Goal: Information Seeking & Learning: Understand process/instructions

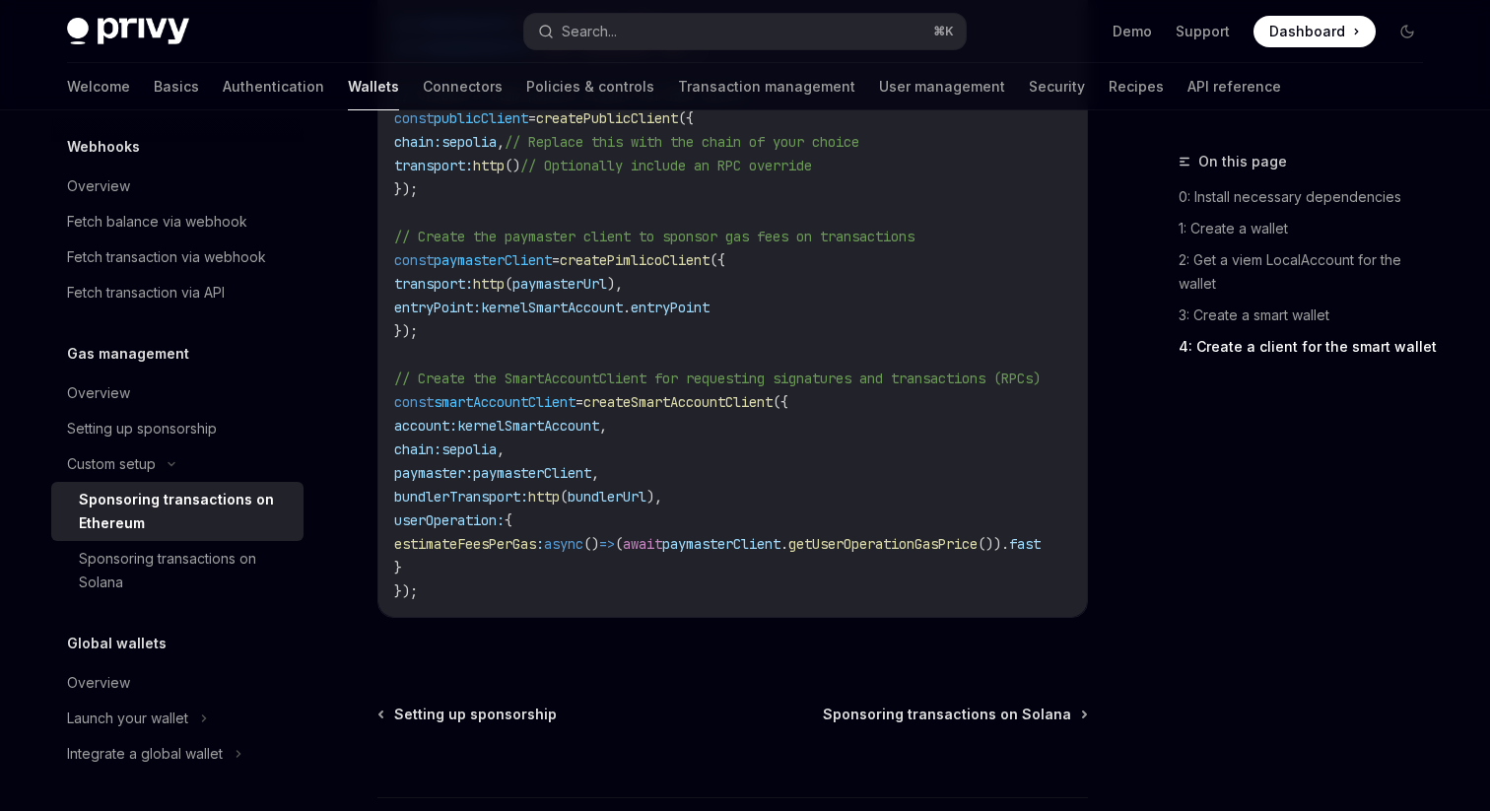
scroll to position [2807, 0]
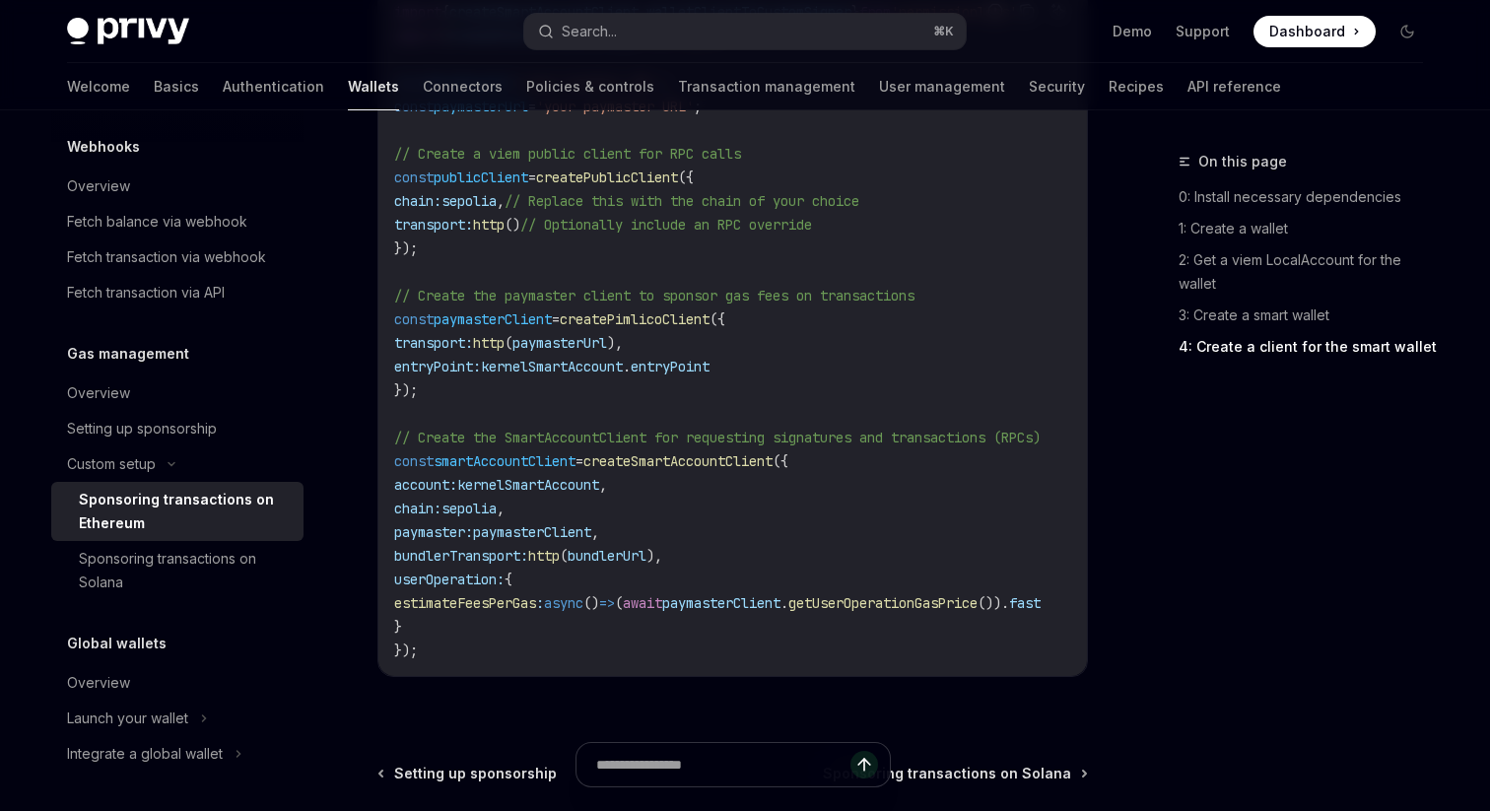
click at [687, 319] on span "createPimlicoClient" at bounding box center [635, 319] width 150 height 18
click at [607, 346] on span "paymasterUrl" at bounding box center [559, 343] width 95 height 18
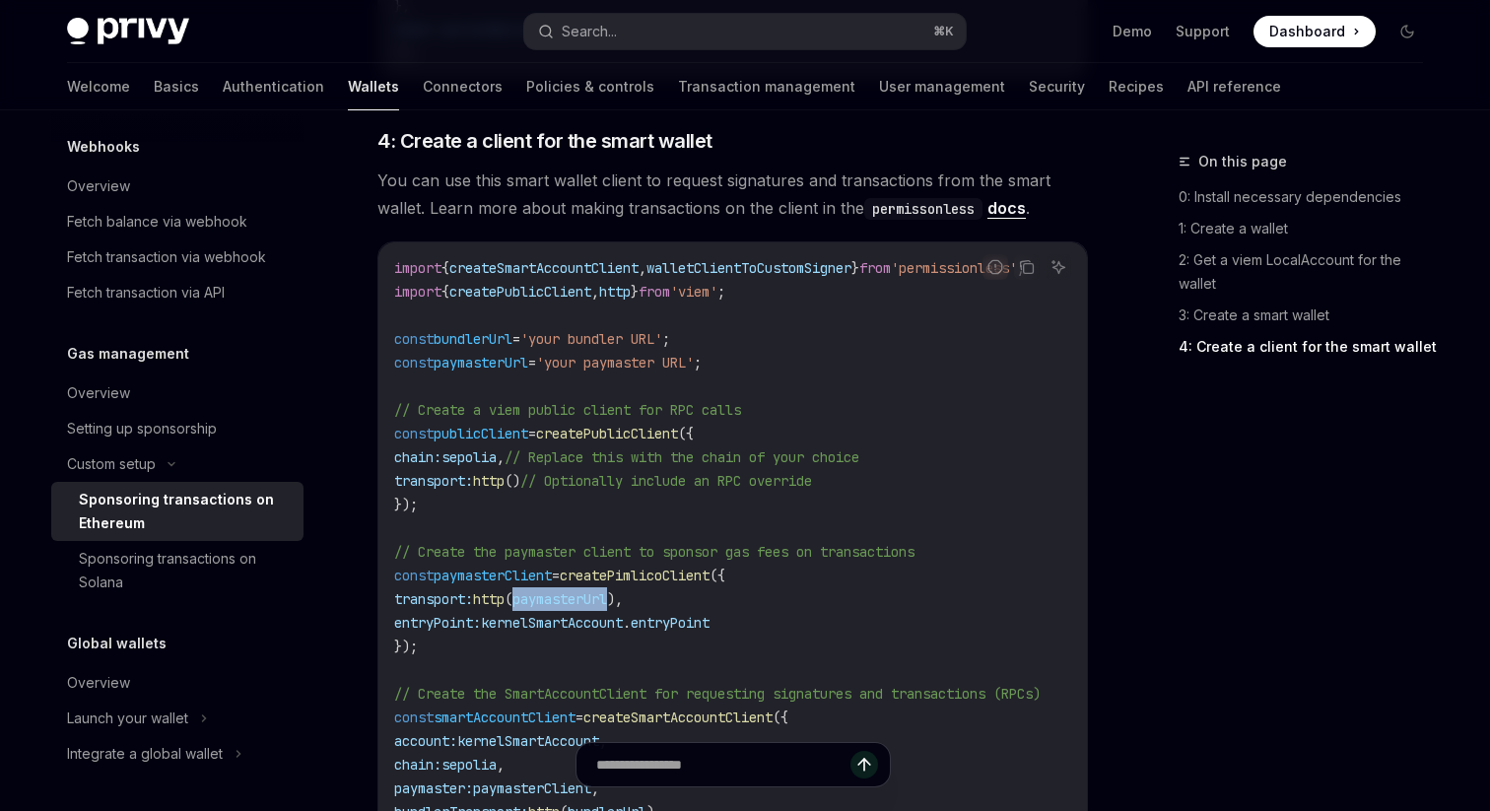
scroll to position [2548, 0]
click at [196, 434] on div "Setting up sponsorship" at bounding box center [142, 429] width 150 height 24
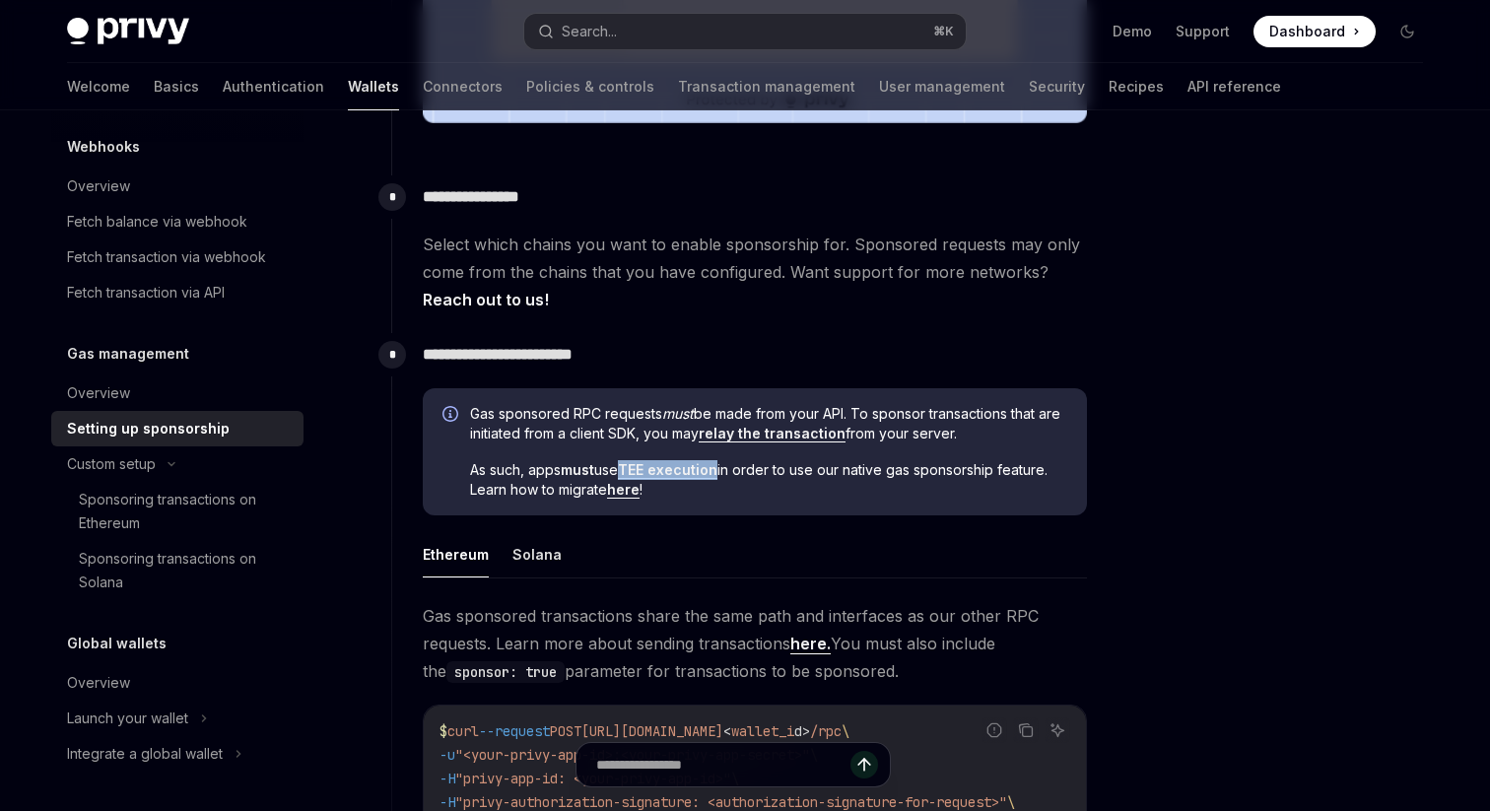
scroll to position [815, 0]
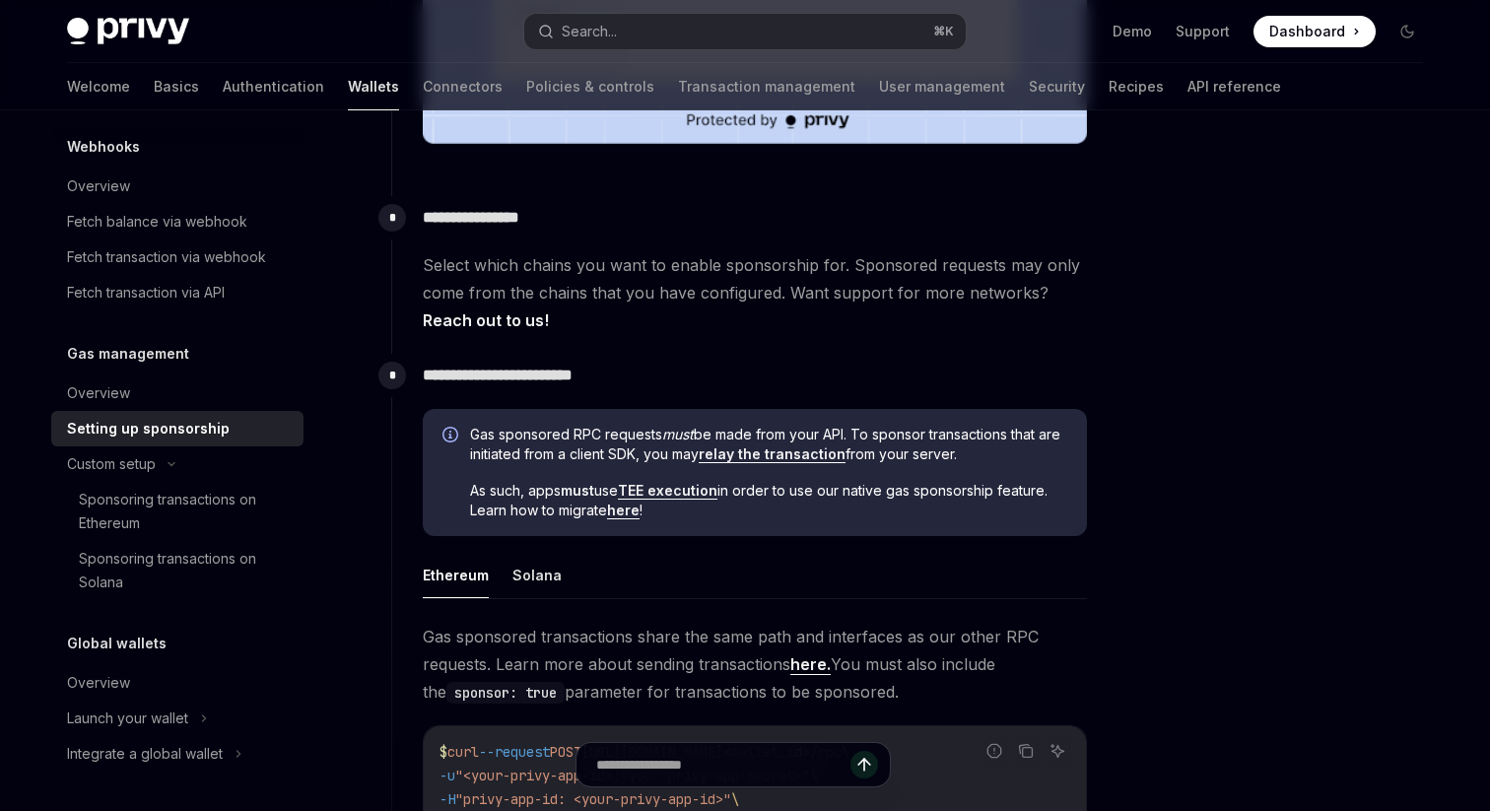
click at [1020, 320] on span "Select which chains you want to enable sponsorship for. Sponsored requests may …" at bounding box center [755, 292] width 664 height 83
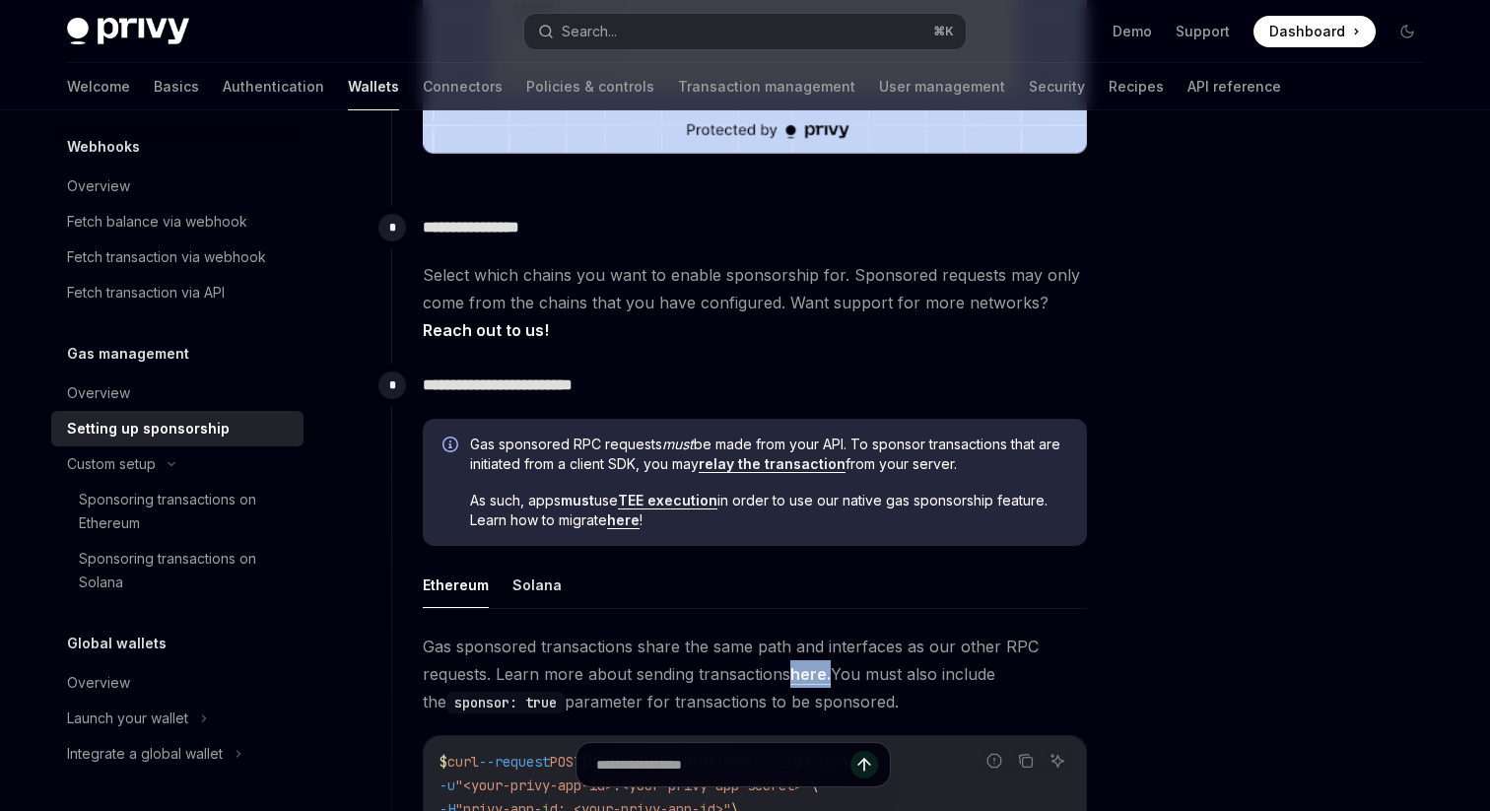
scroll to position [741, 0]
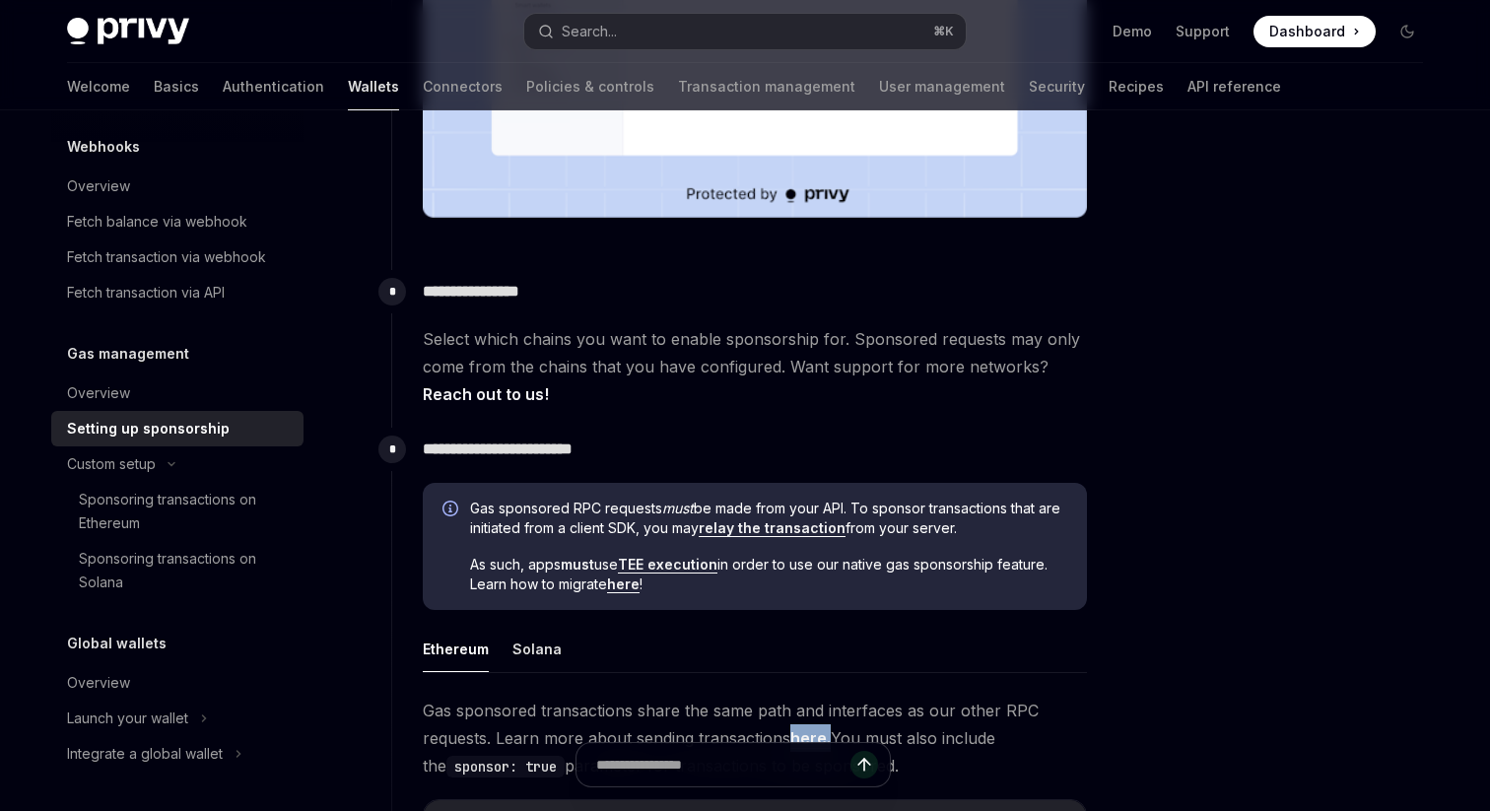
click at [640, 590] on link "here" at bounding box center [623, 585] width 33 height 18
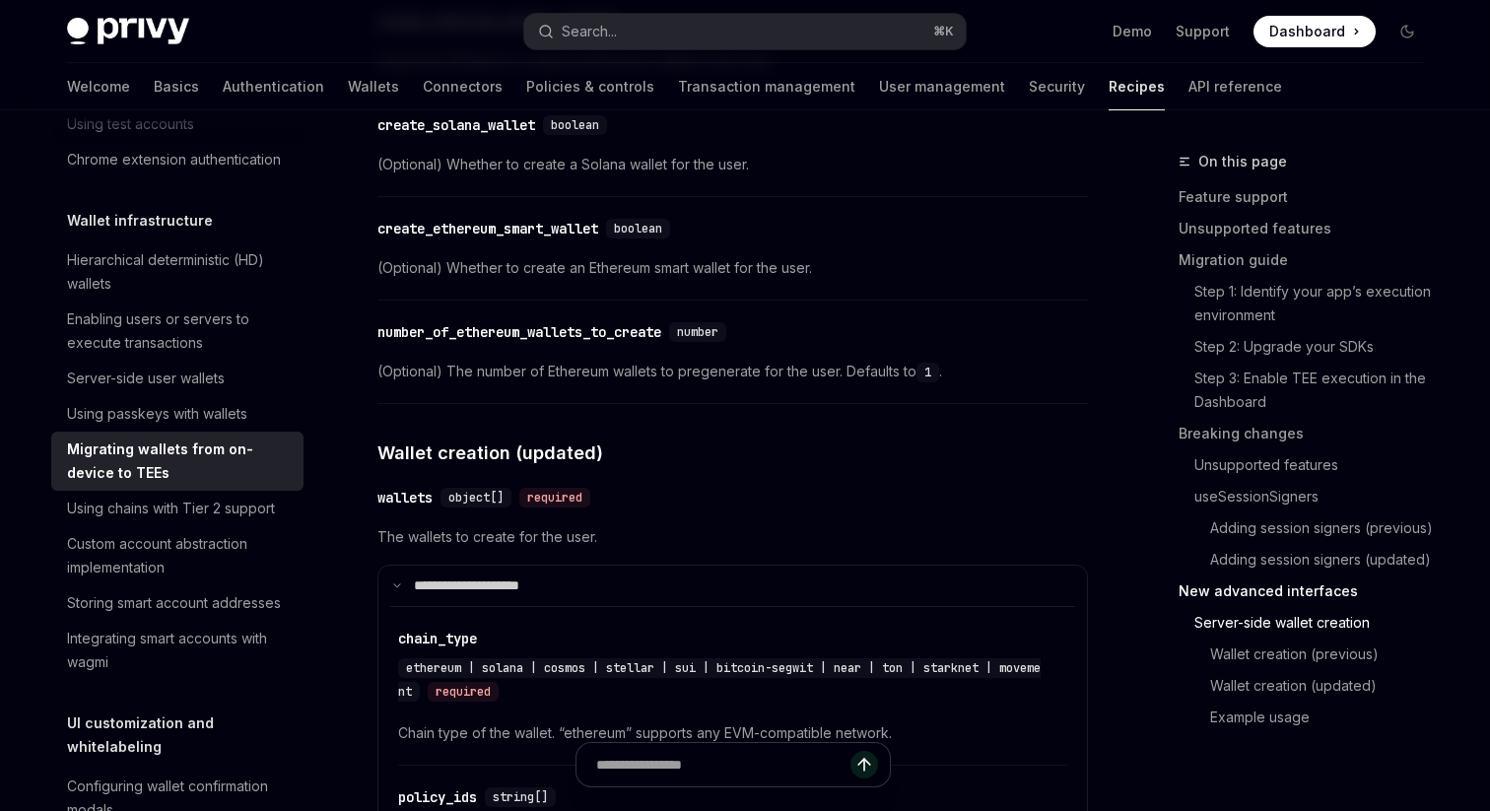
scroll to position [5616, 0]
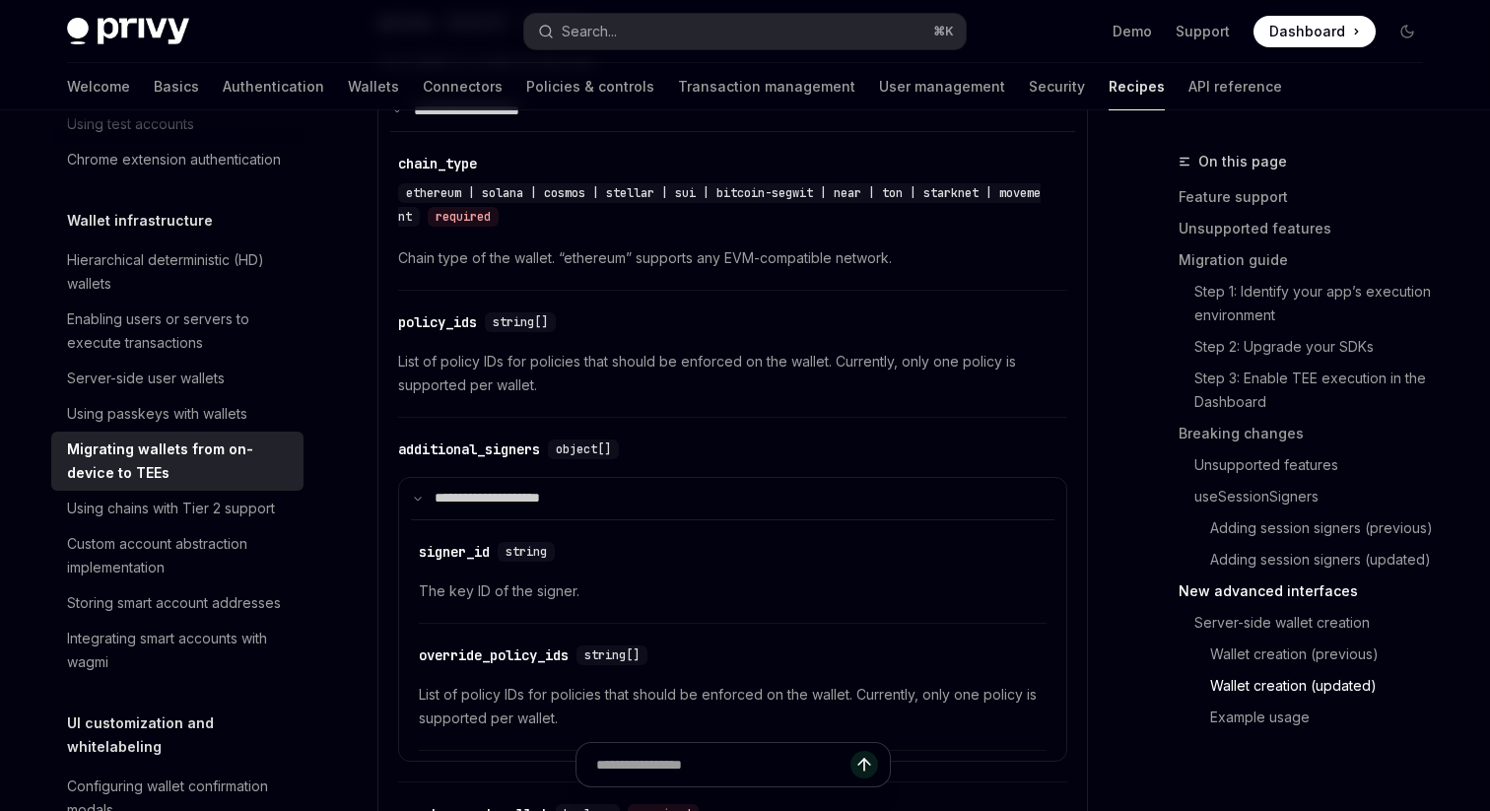
type textarea "*"
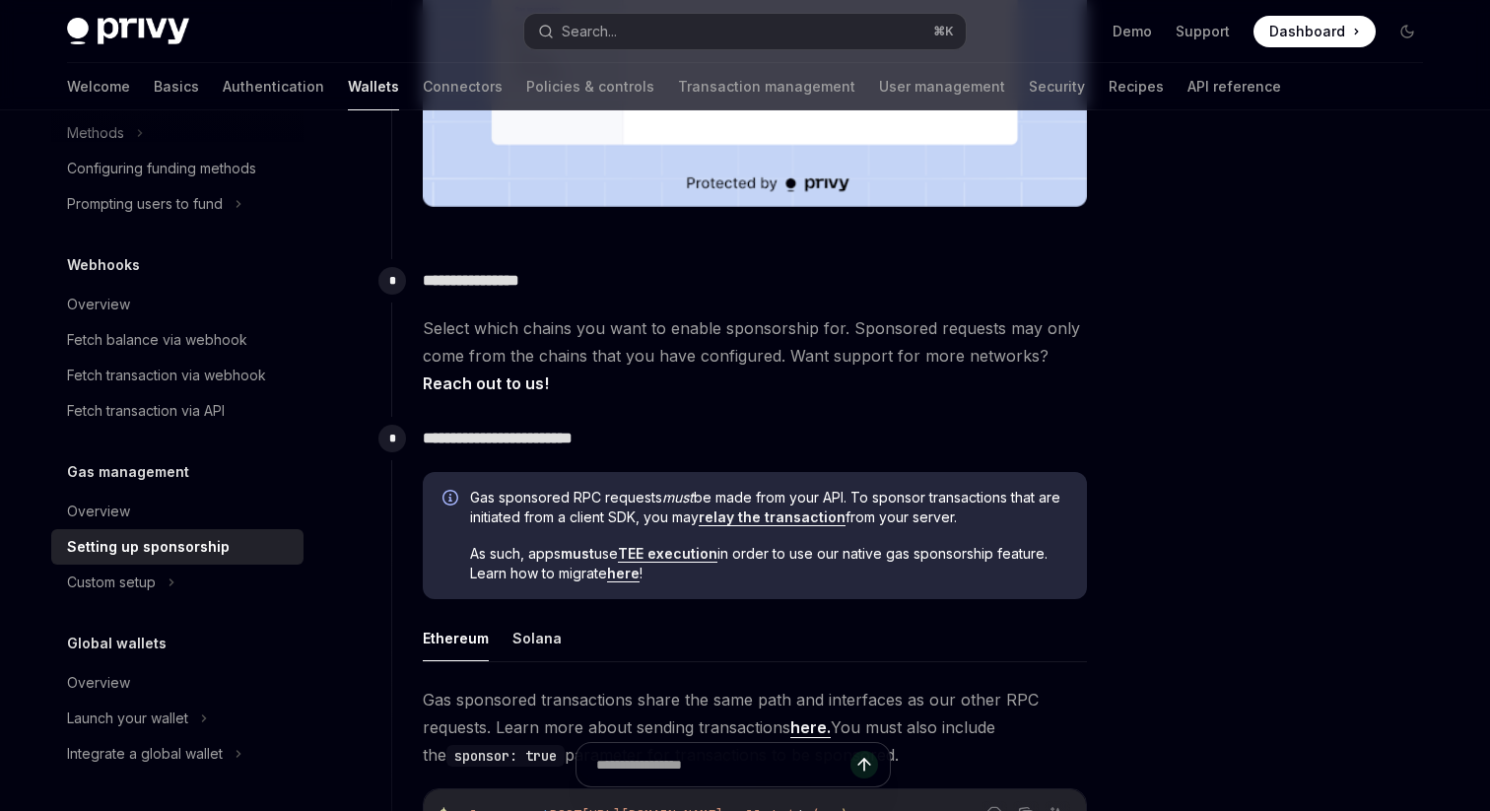
scroll to position [757, 0]
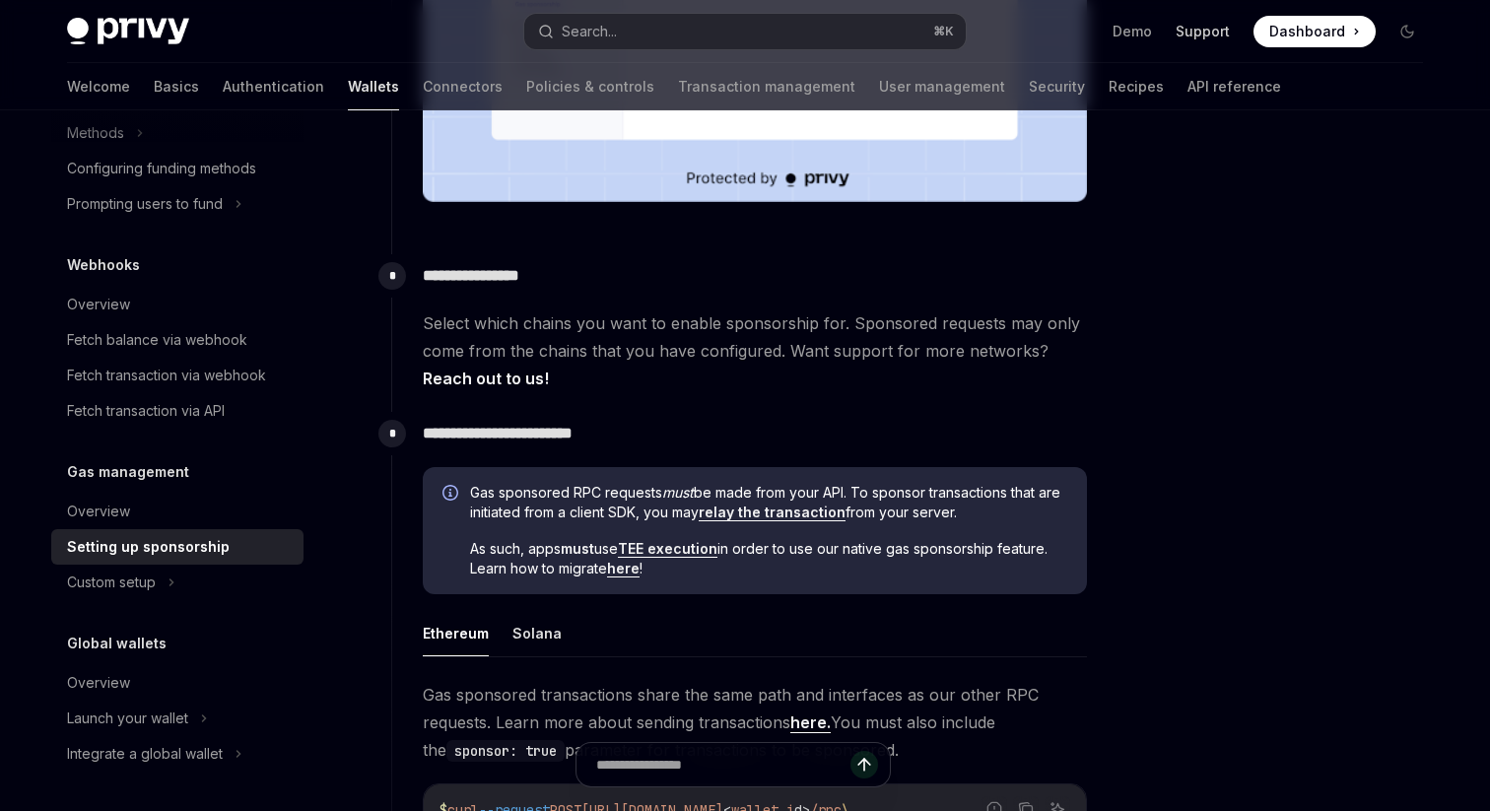
click at [1217, 32] on link "Support" at bounding box center [1203, 32] width 54 height 20
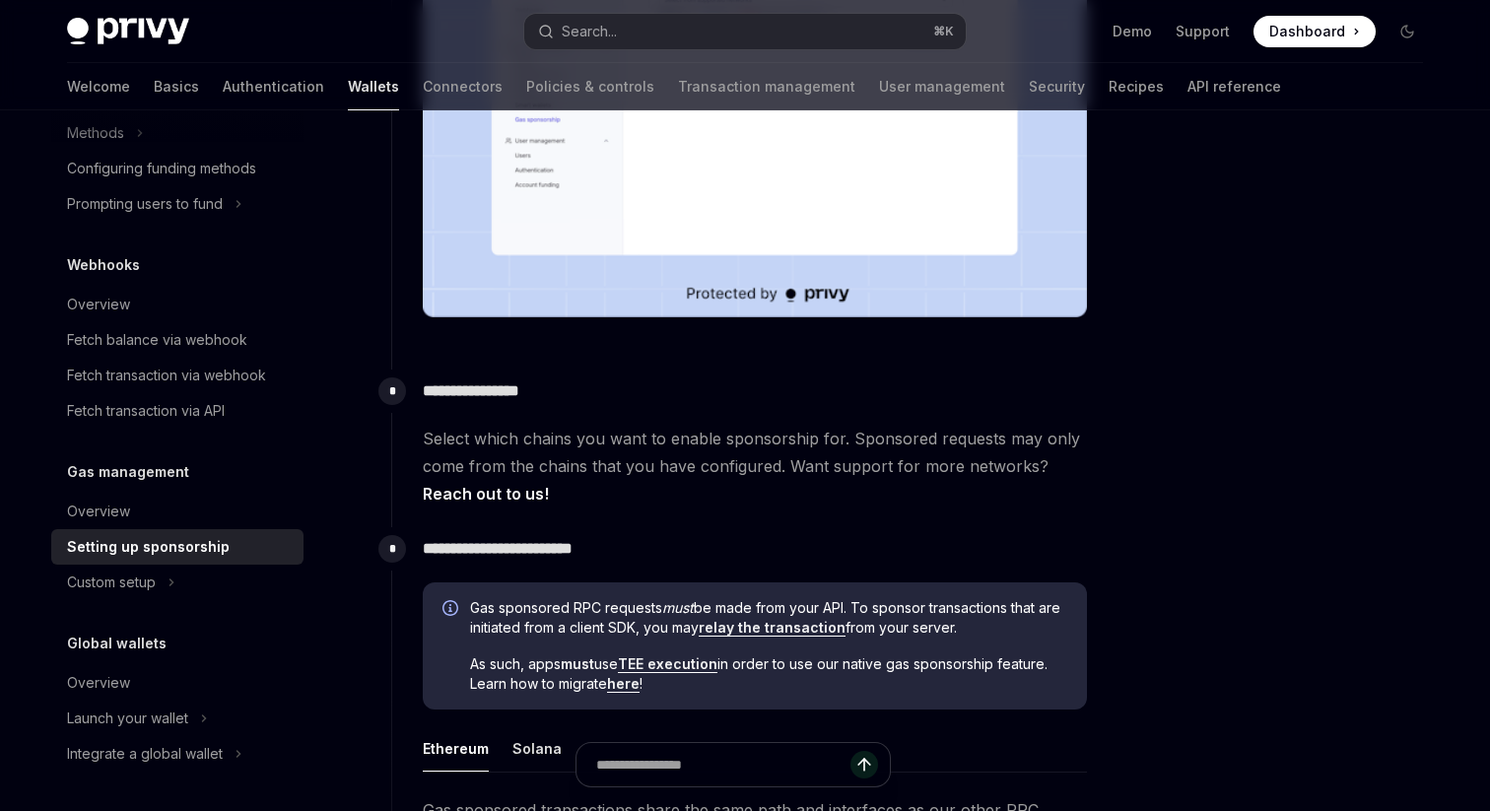
scroll to position [629, 0]
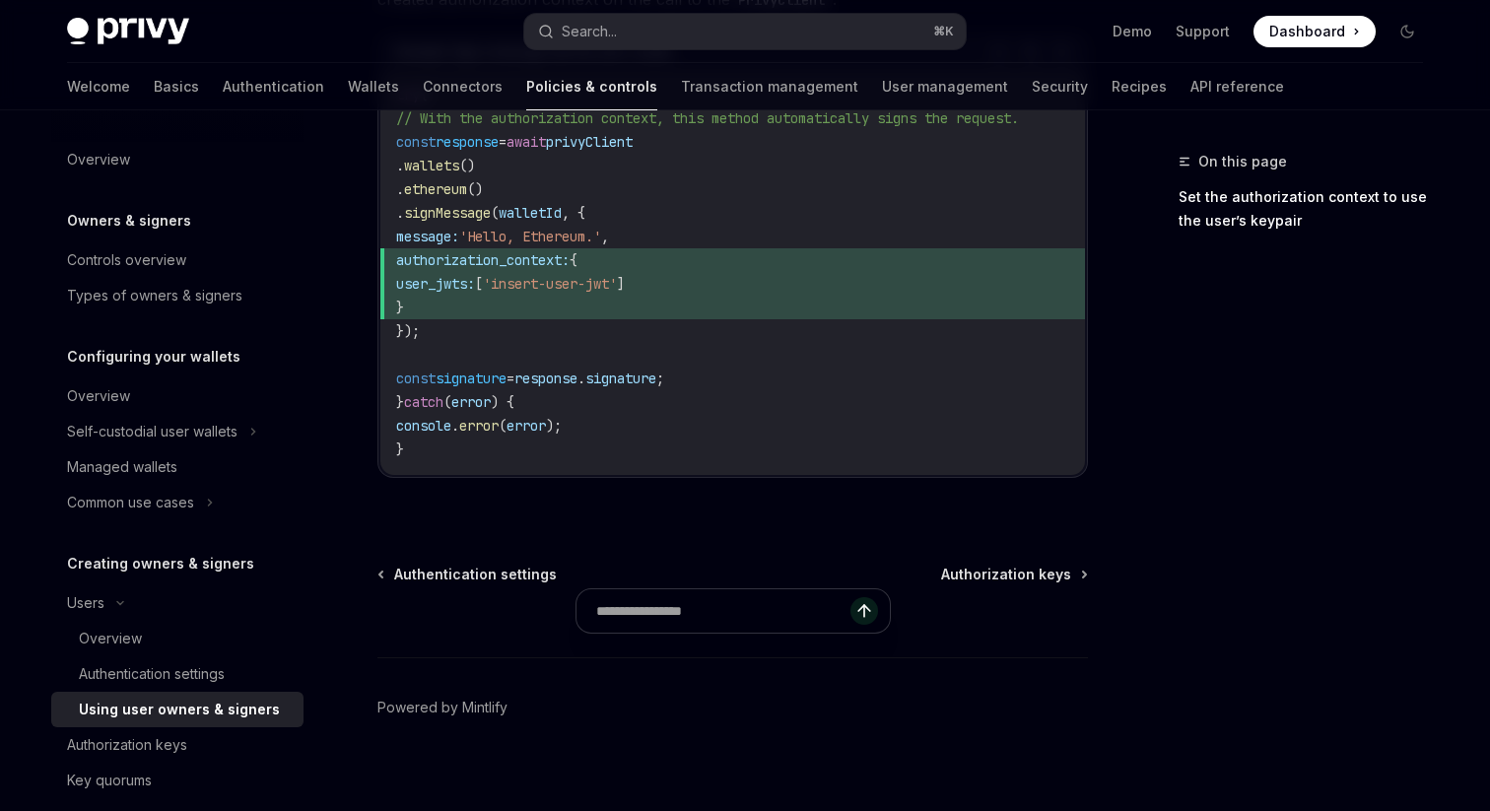
scroll to position [1271, 0]
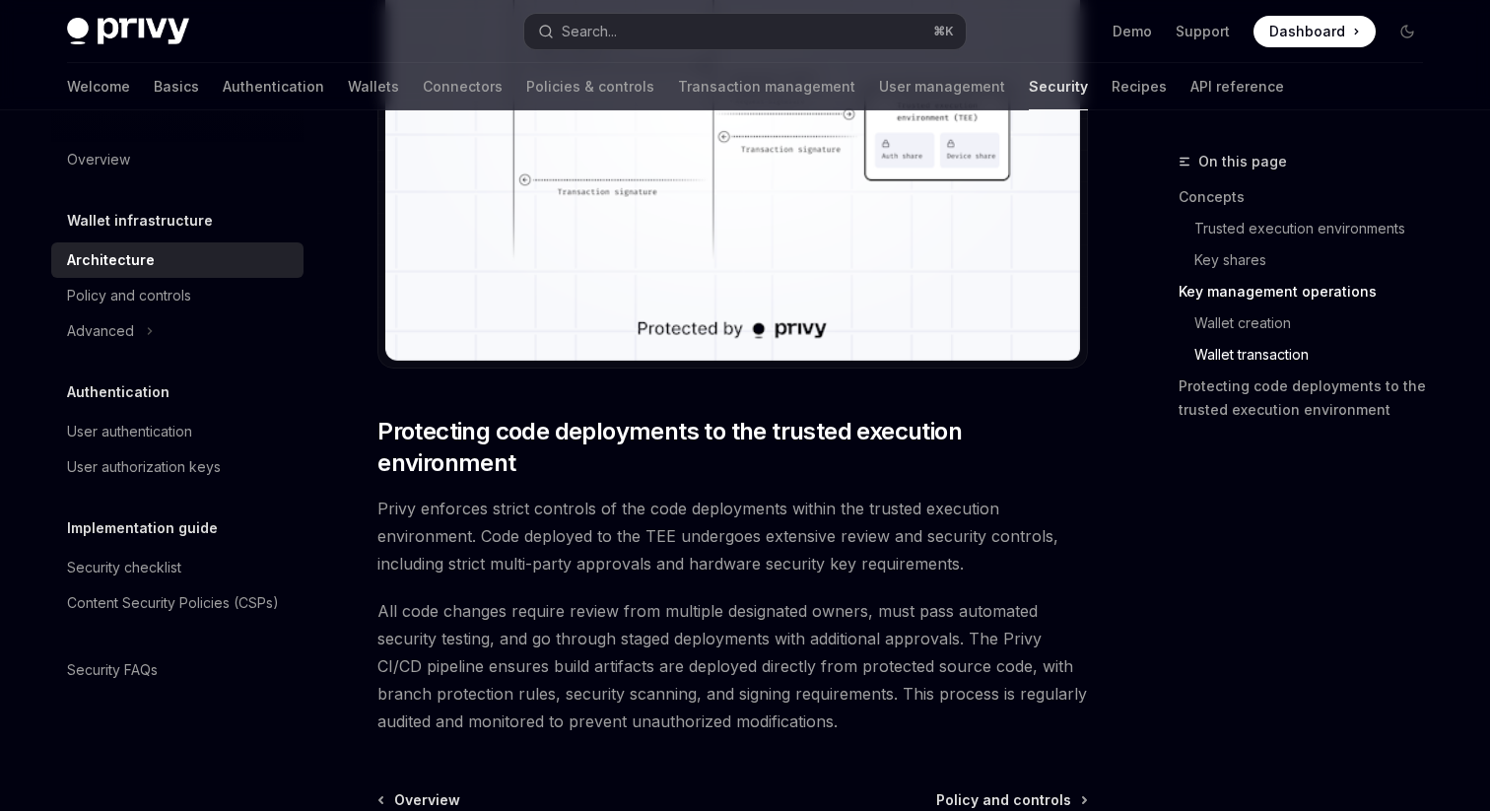
scroll to position [4047, 0]
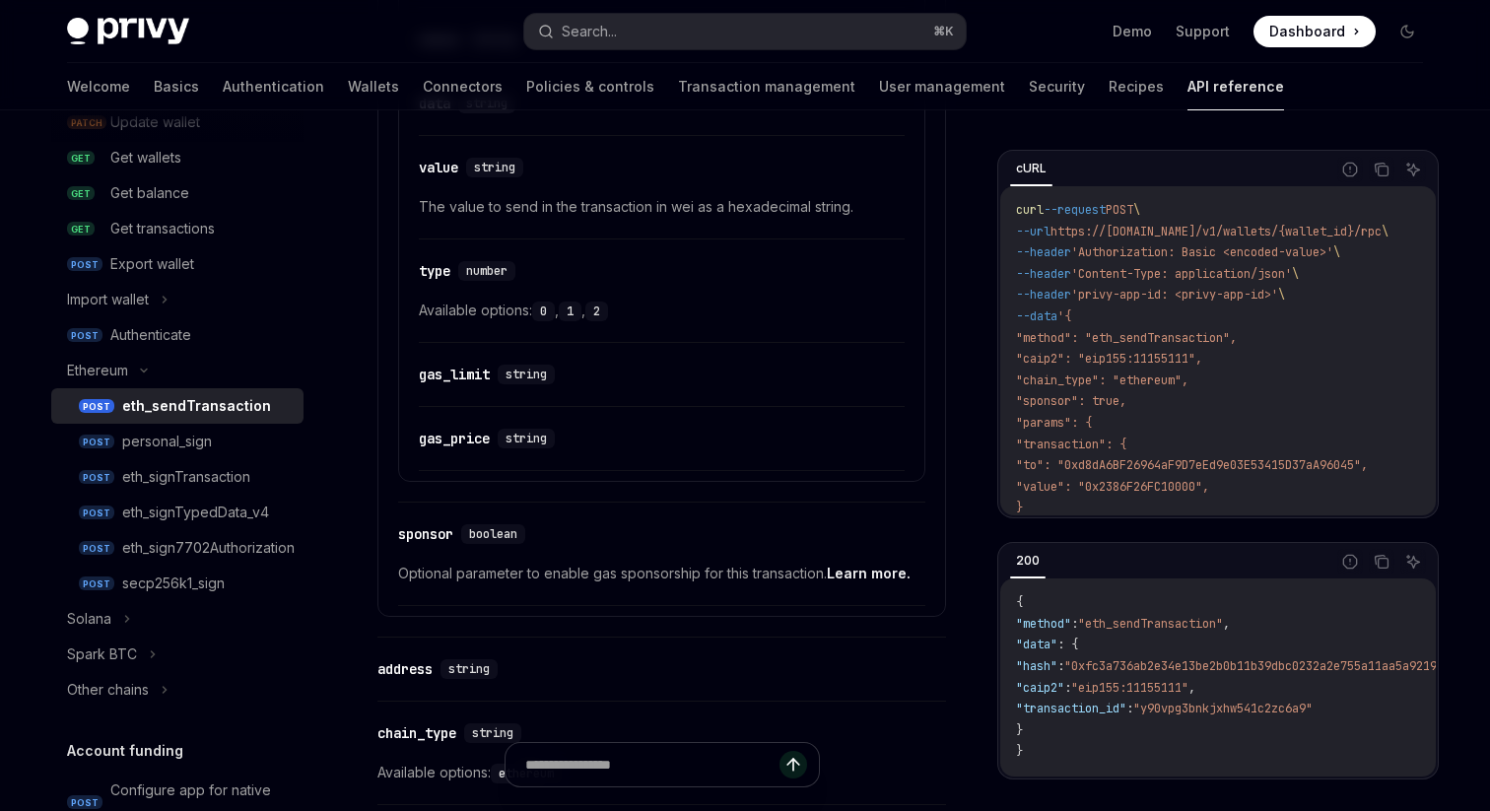
scroll to position [1622, 0]
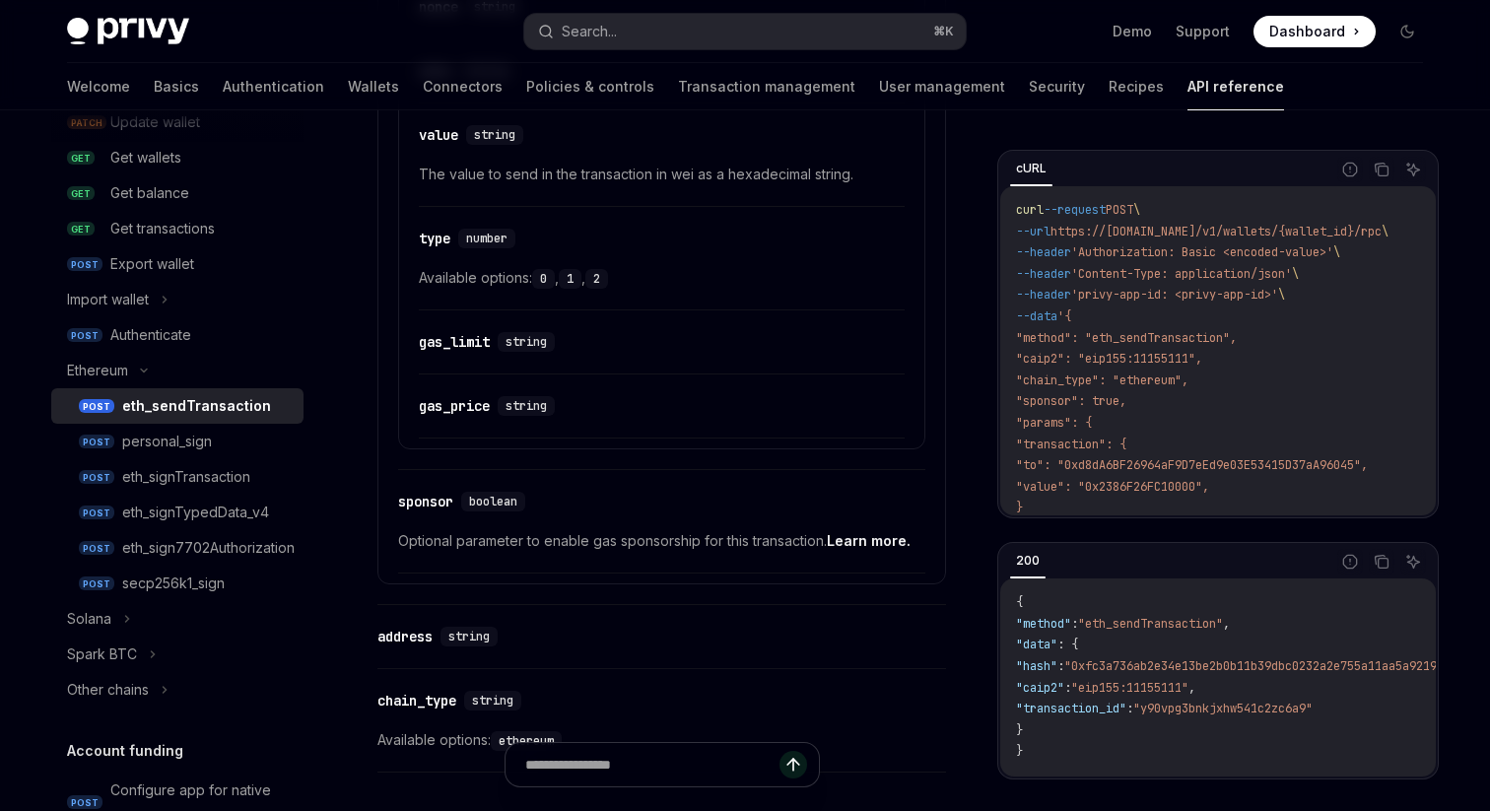
click at [863, 540] on link "Learn more." at bounding box center [869, 541] width 84 height 18
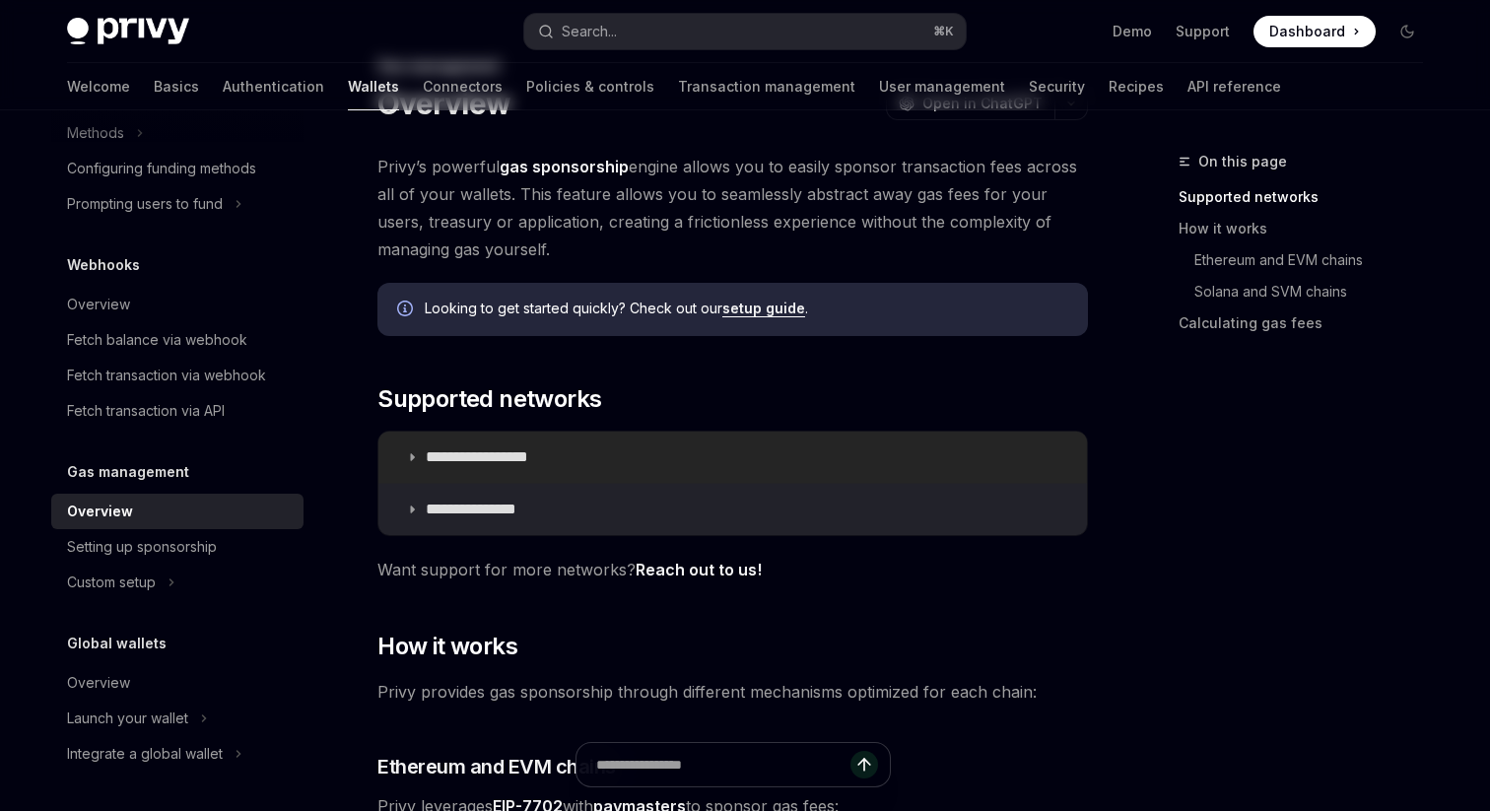
scroll to position [131, 0]
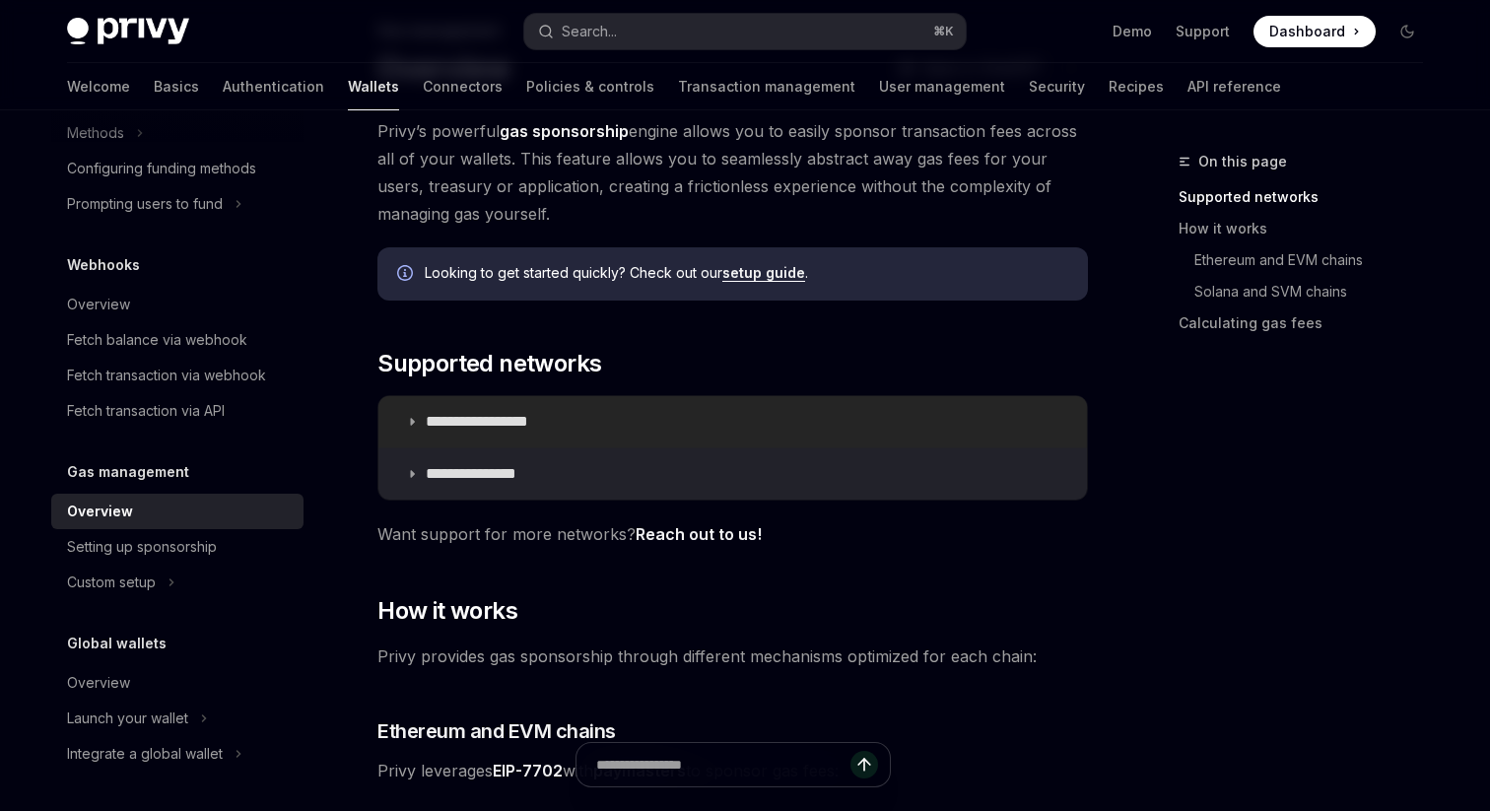
click at [779, 428] on summary "**********" at bounding box center [732, 421] width 709 height 51
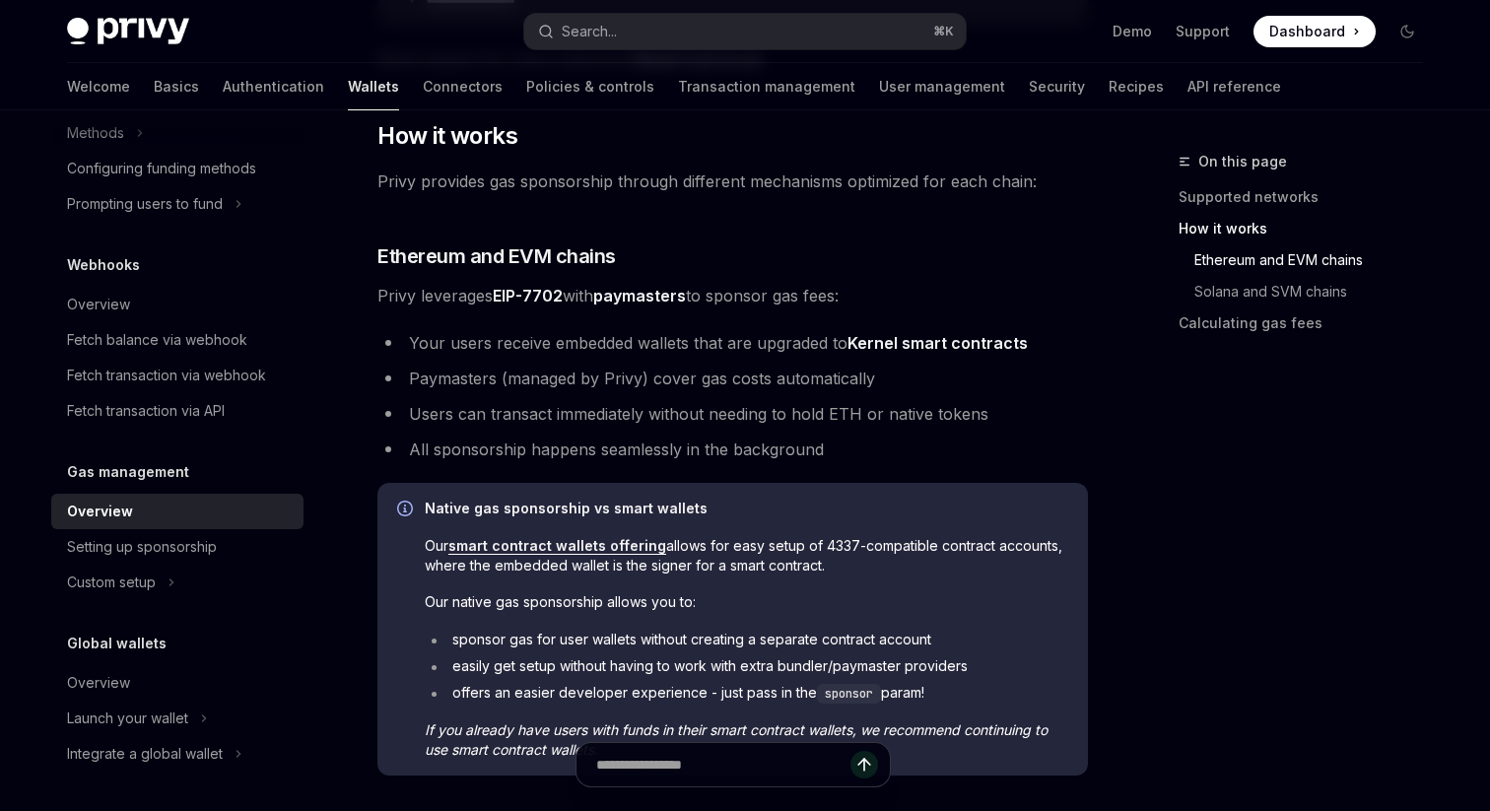
scroll to position [1181, 0]
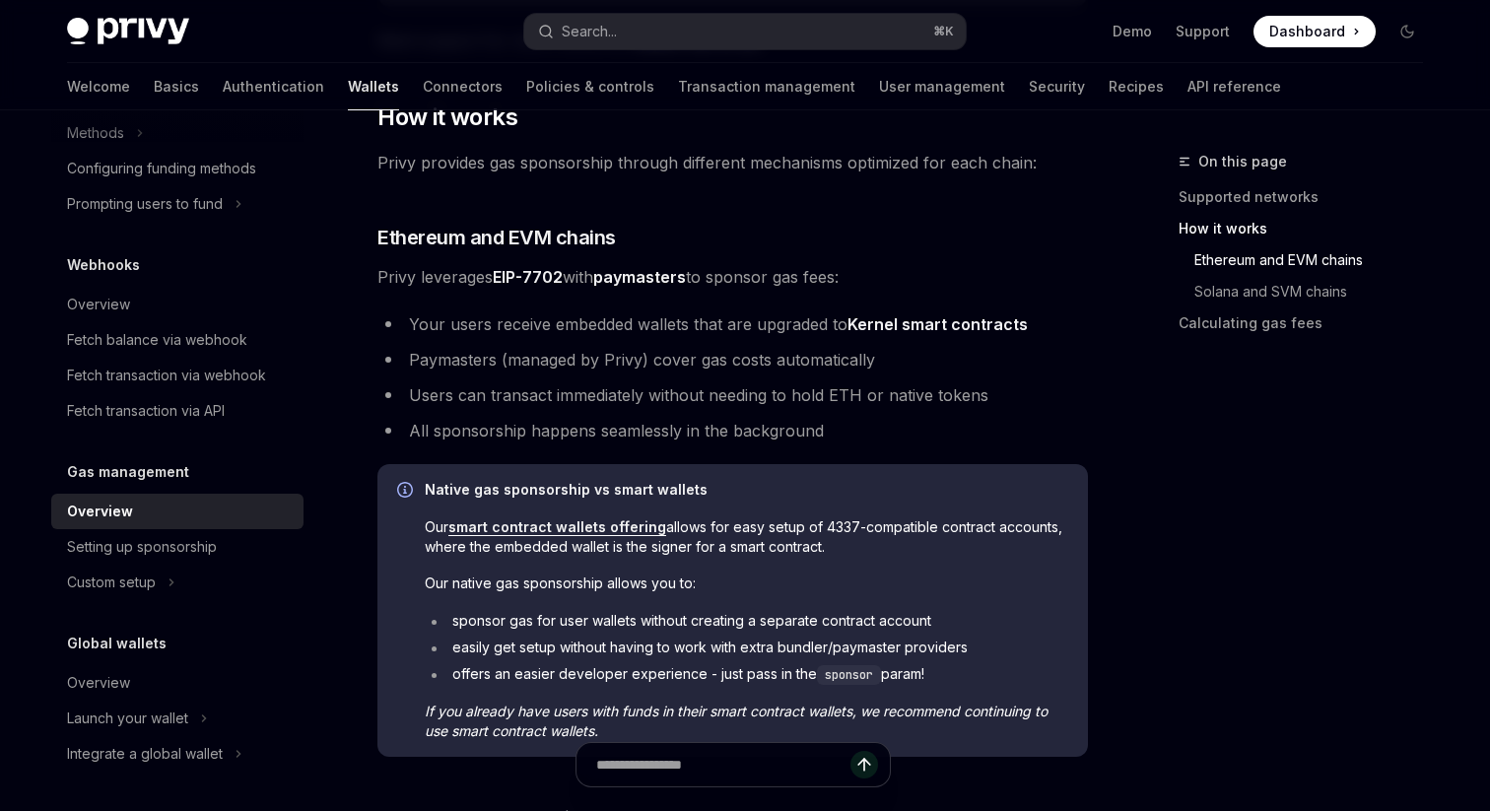
click at [893, 359] on li "Paymasters (managed by Privy) cover gas costs automatically" at bounding box center [732, 360] width 711 height 28
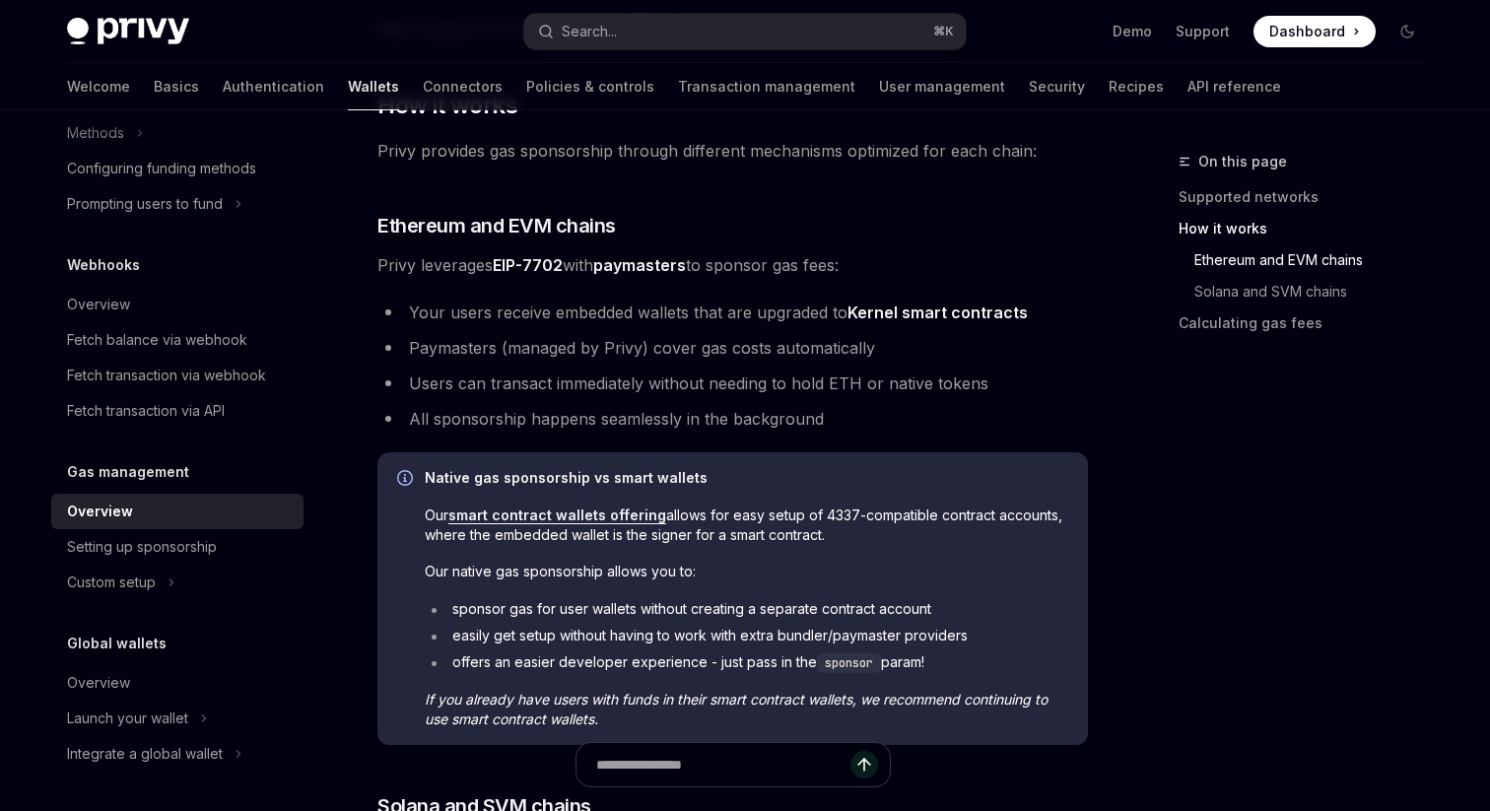
scroll to position [1194, 0]
click at [1159, 311] on div "On this page Supported networks How it works Ethereum and EVM chains Solana and…" at bounding box center [1289, 252] width 300 height 205
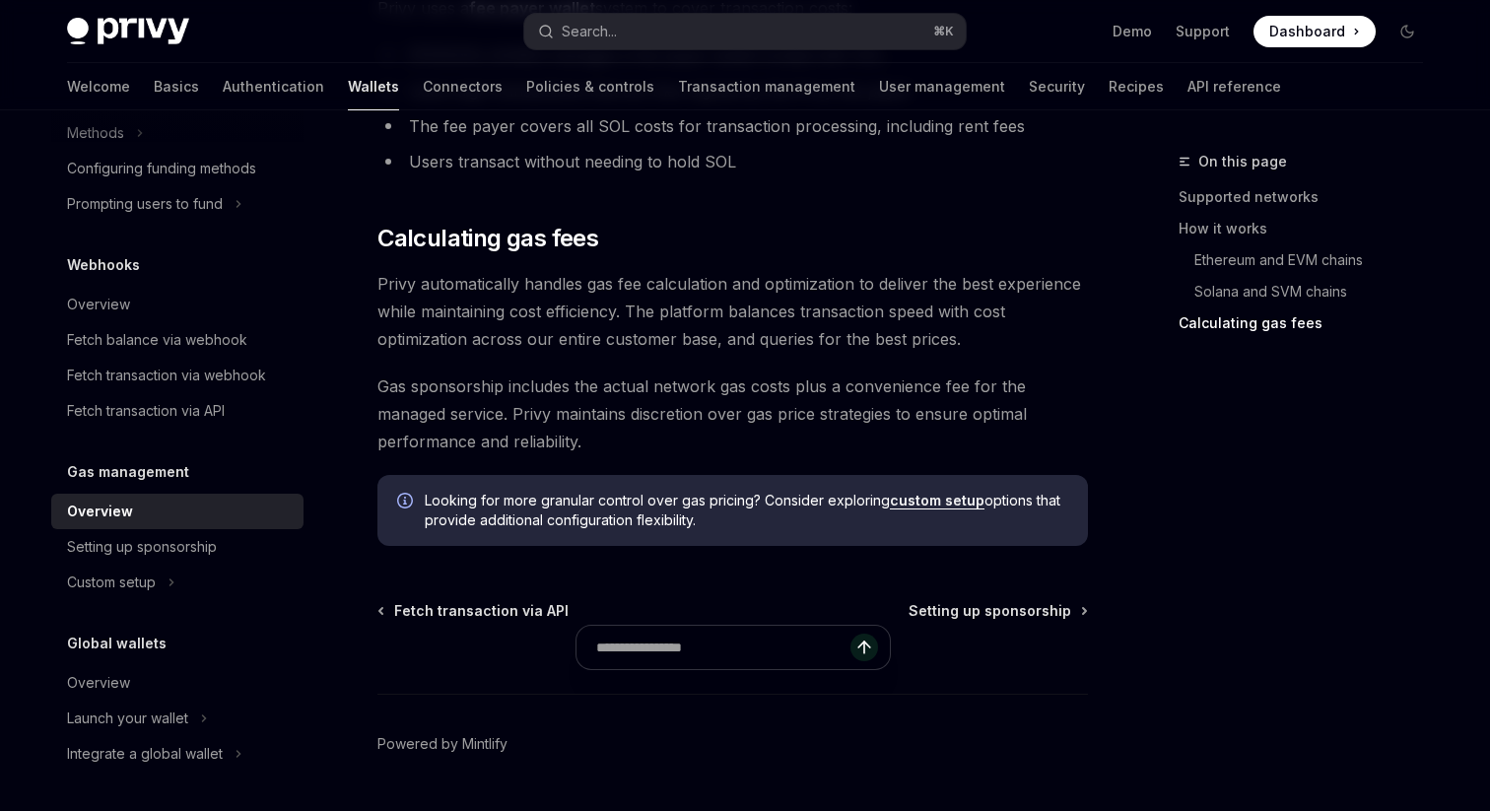
scroll to position [2082, 0]
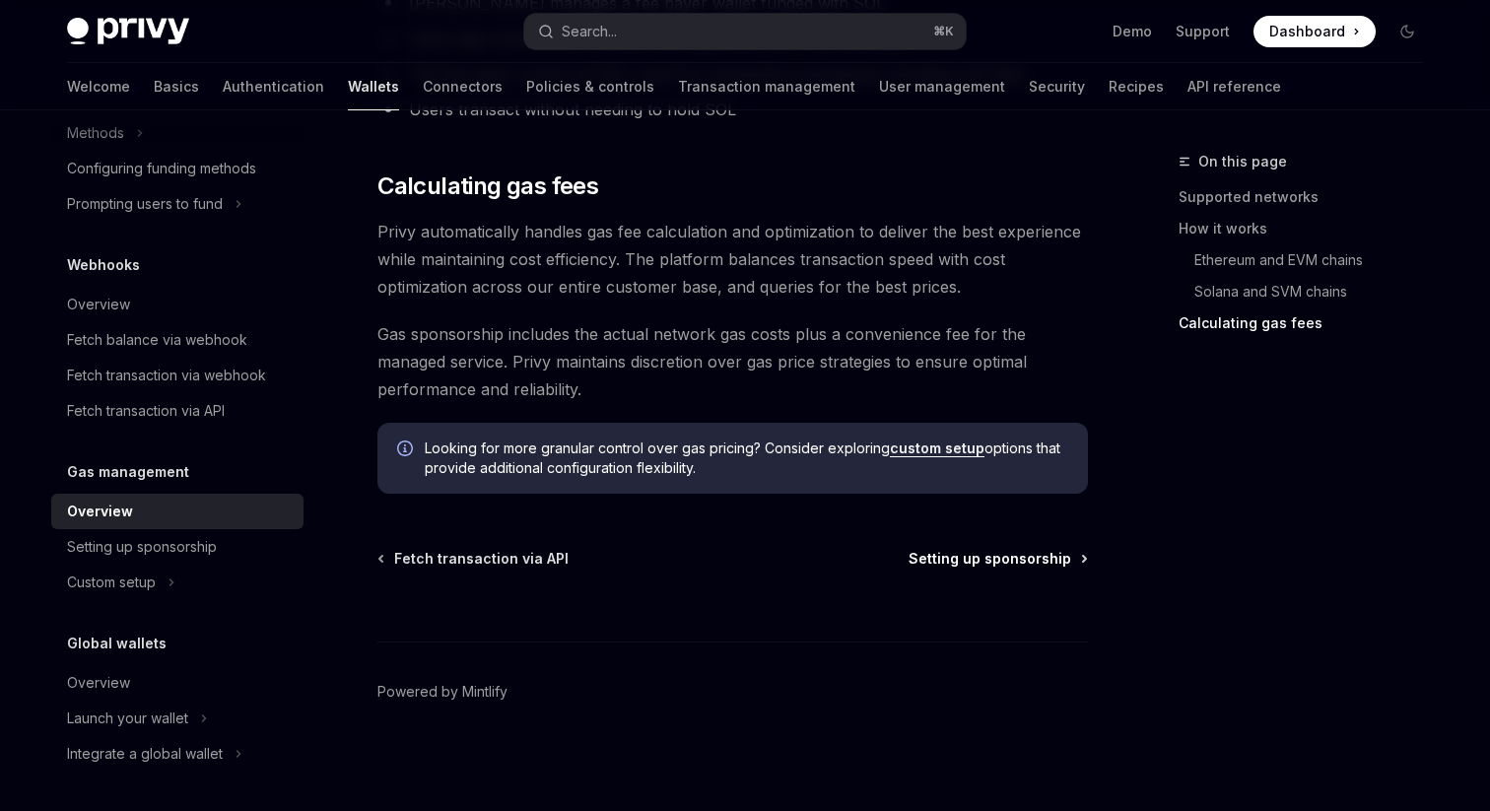
click at [1024, 557] on span "Setting up sponsorship" at bounding box center [990, 559] width 163 height 20
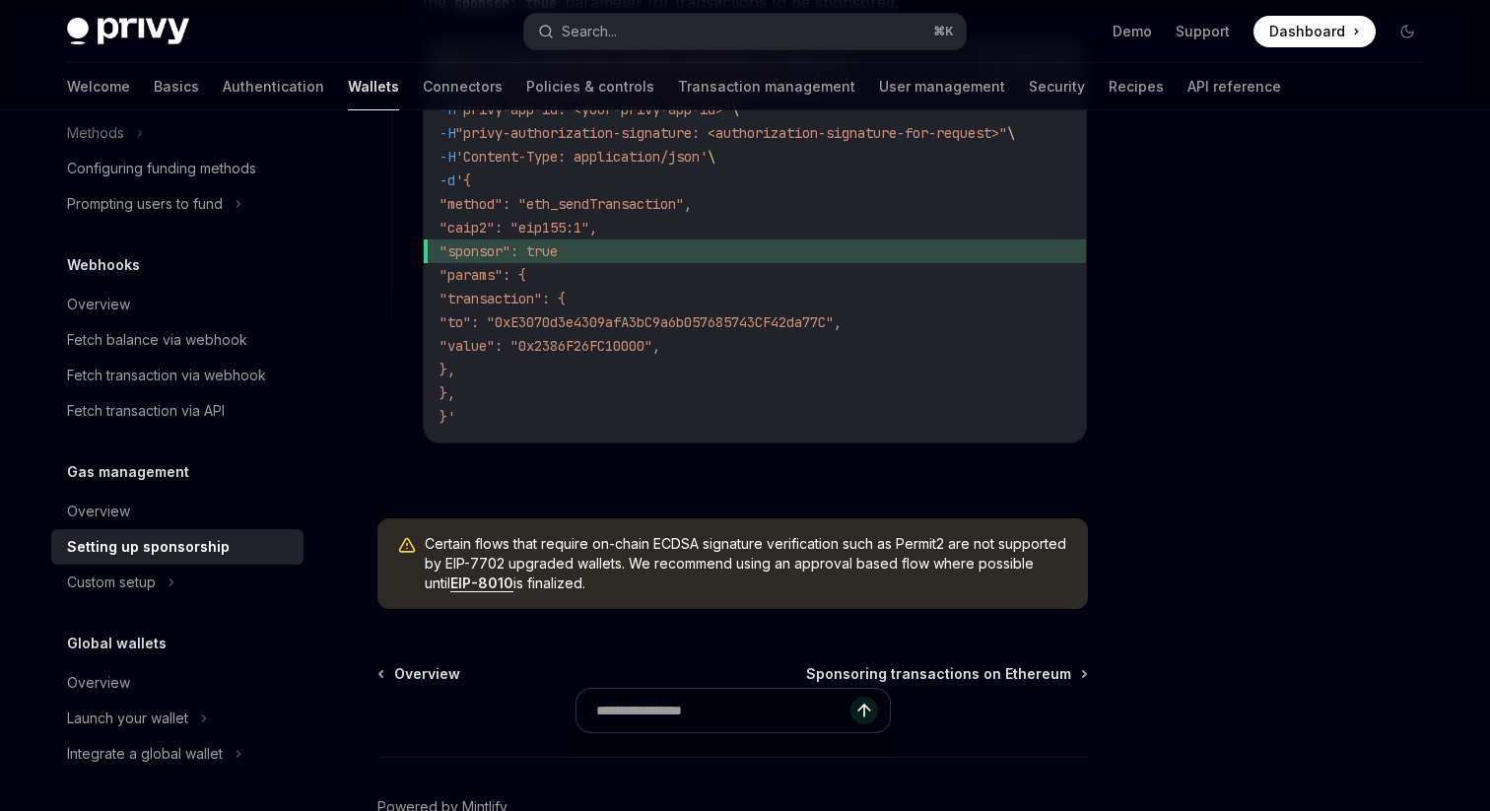
scroll to position [1629, 0]
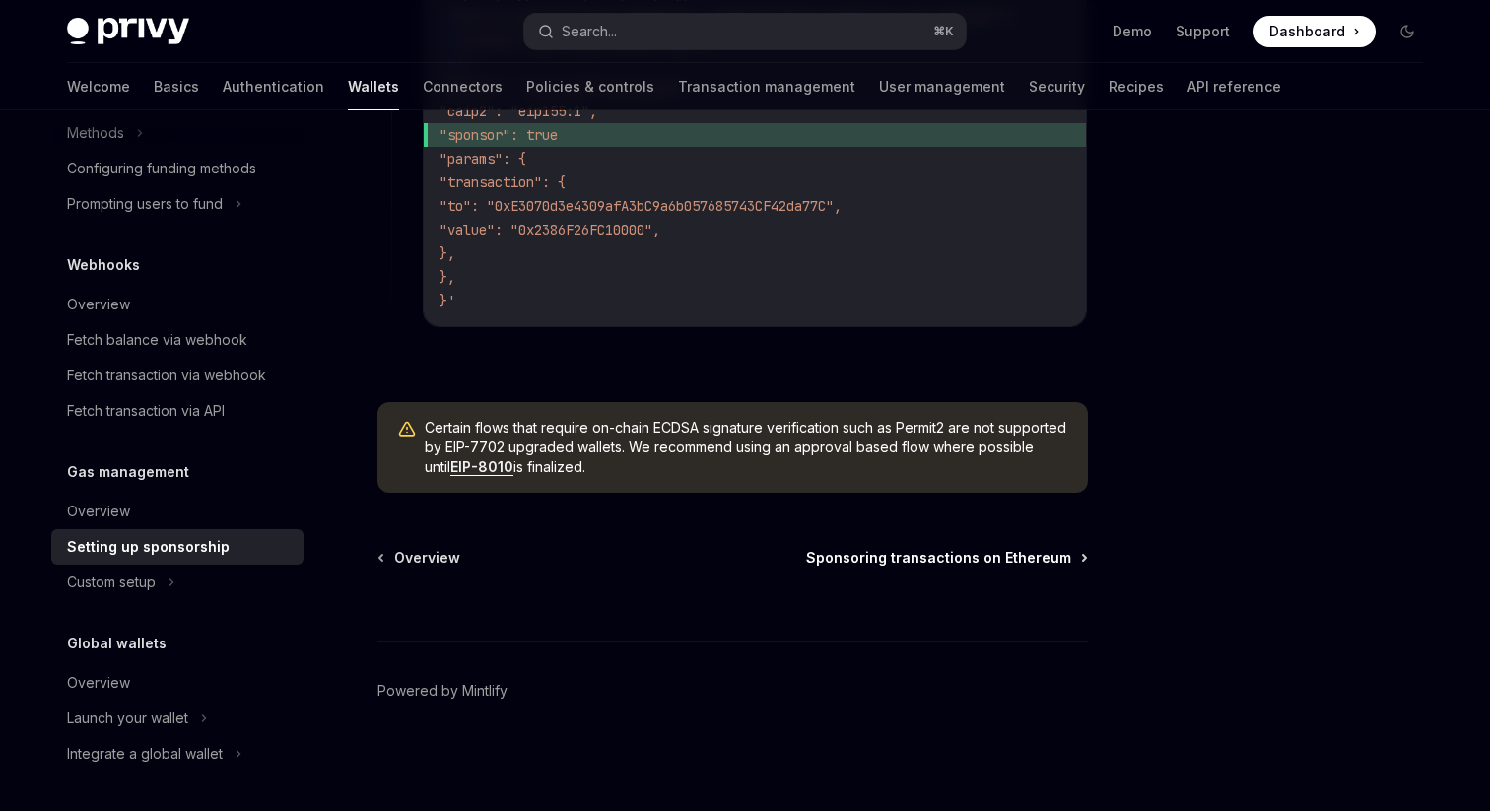
click at [974, 557] on span "Sponsoring transactions on Ethereum" at bounding box center [938, 558] width 265 height 20
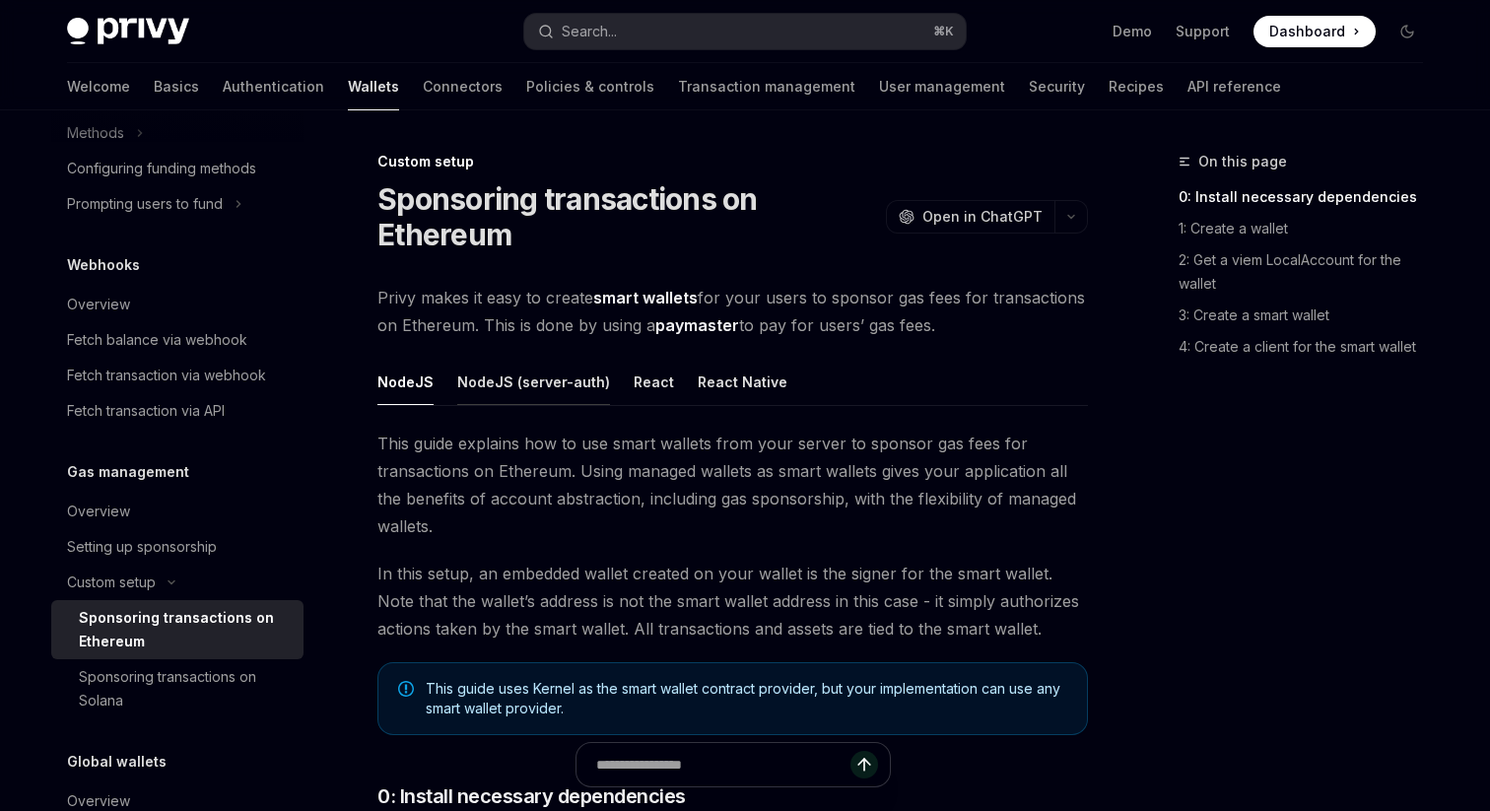
click at [586, 392] on button "NodeJS (server-auth)" at bounding box center [533, 382] width 153 height 46
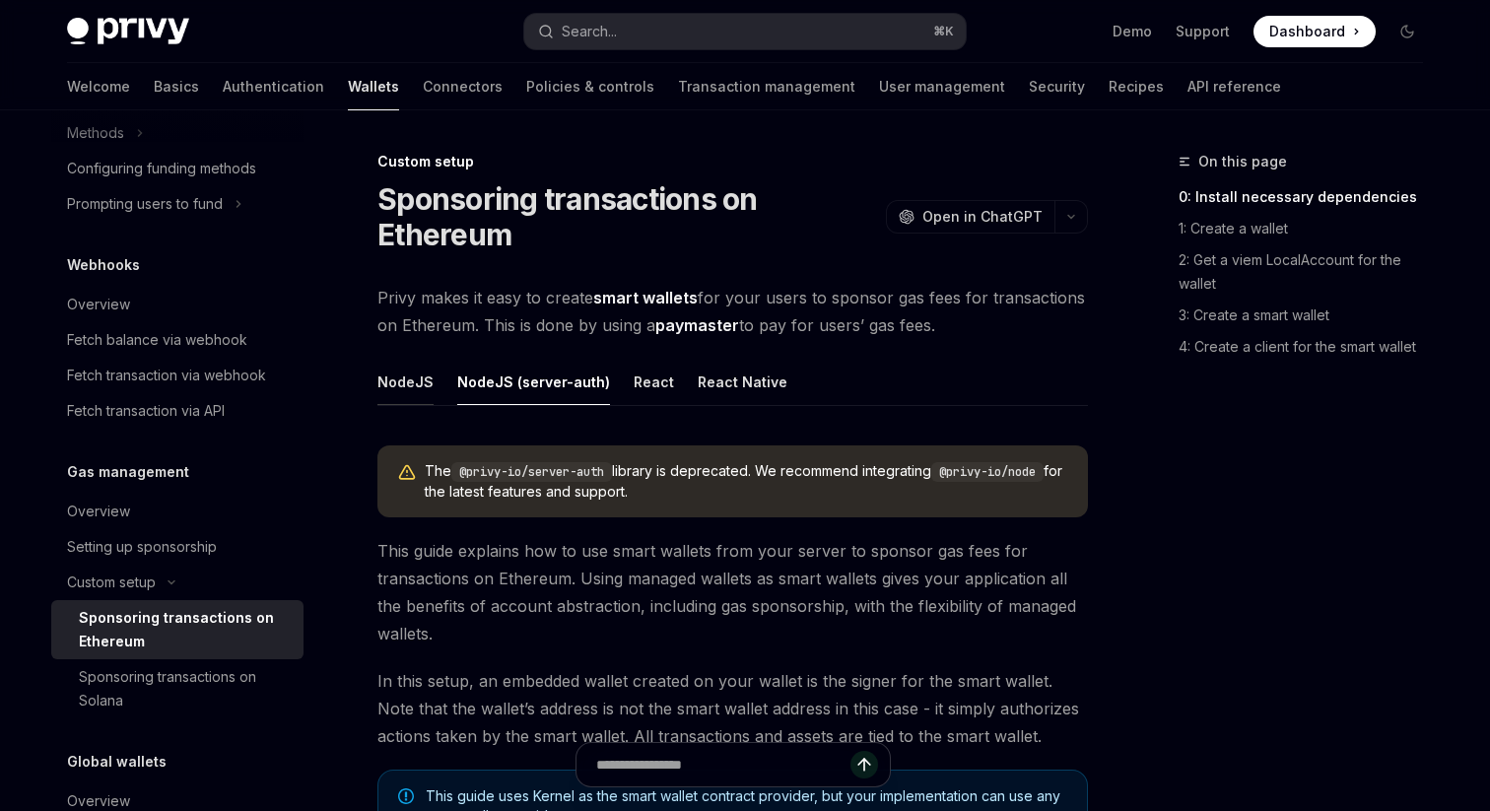
click at [430, 391] on button "NodeJS" at bounding box center [405, 382] width 56 height 46
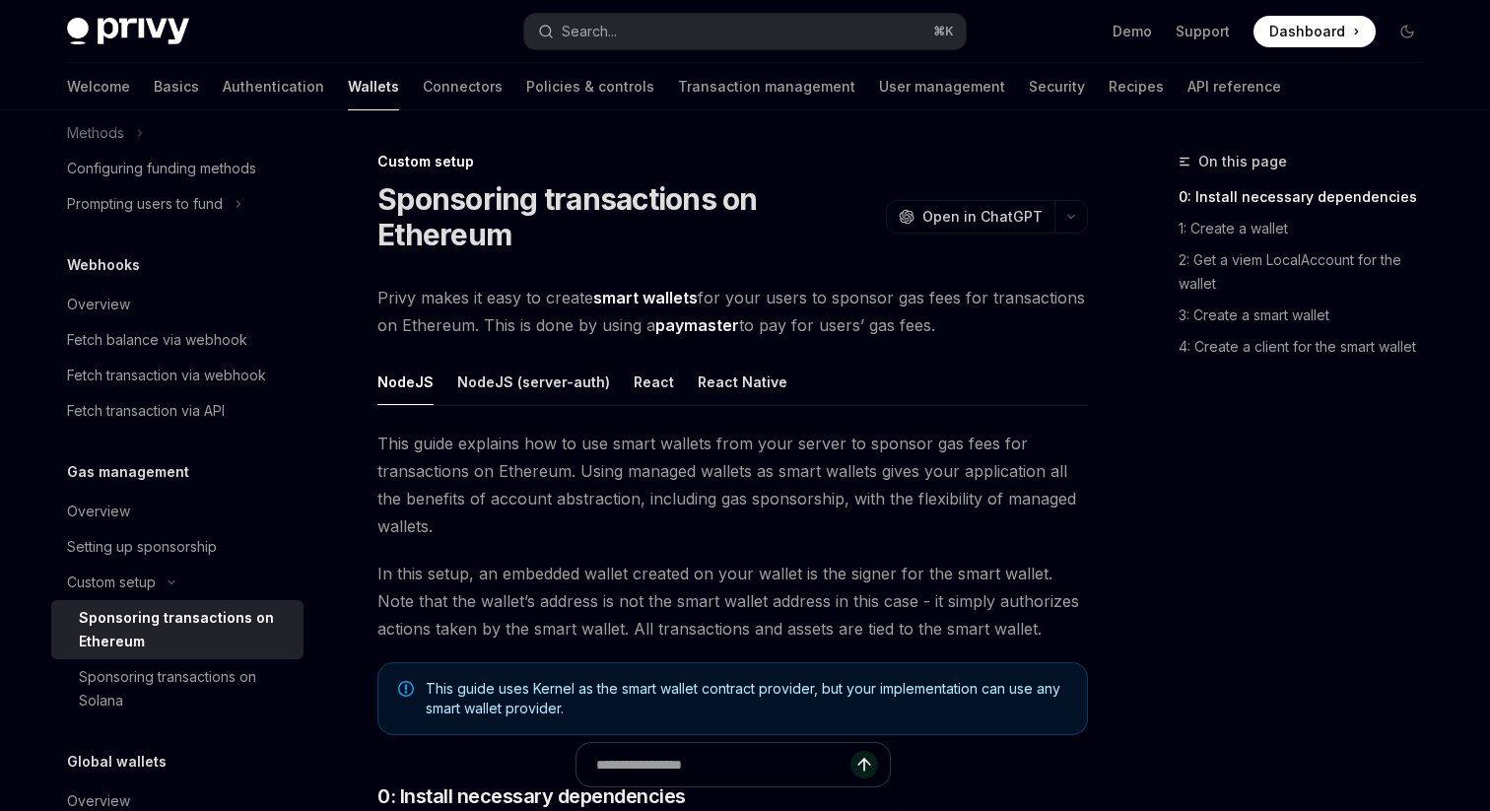
click at [676, 325] on link "paymaster" at bounding box center [697, 325] width 84 height 21
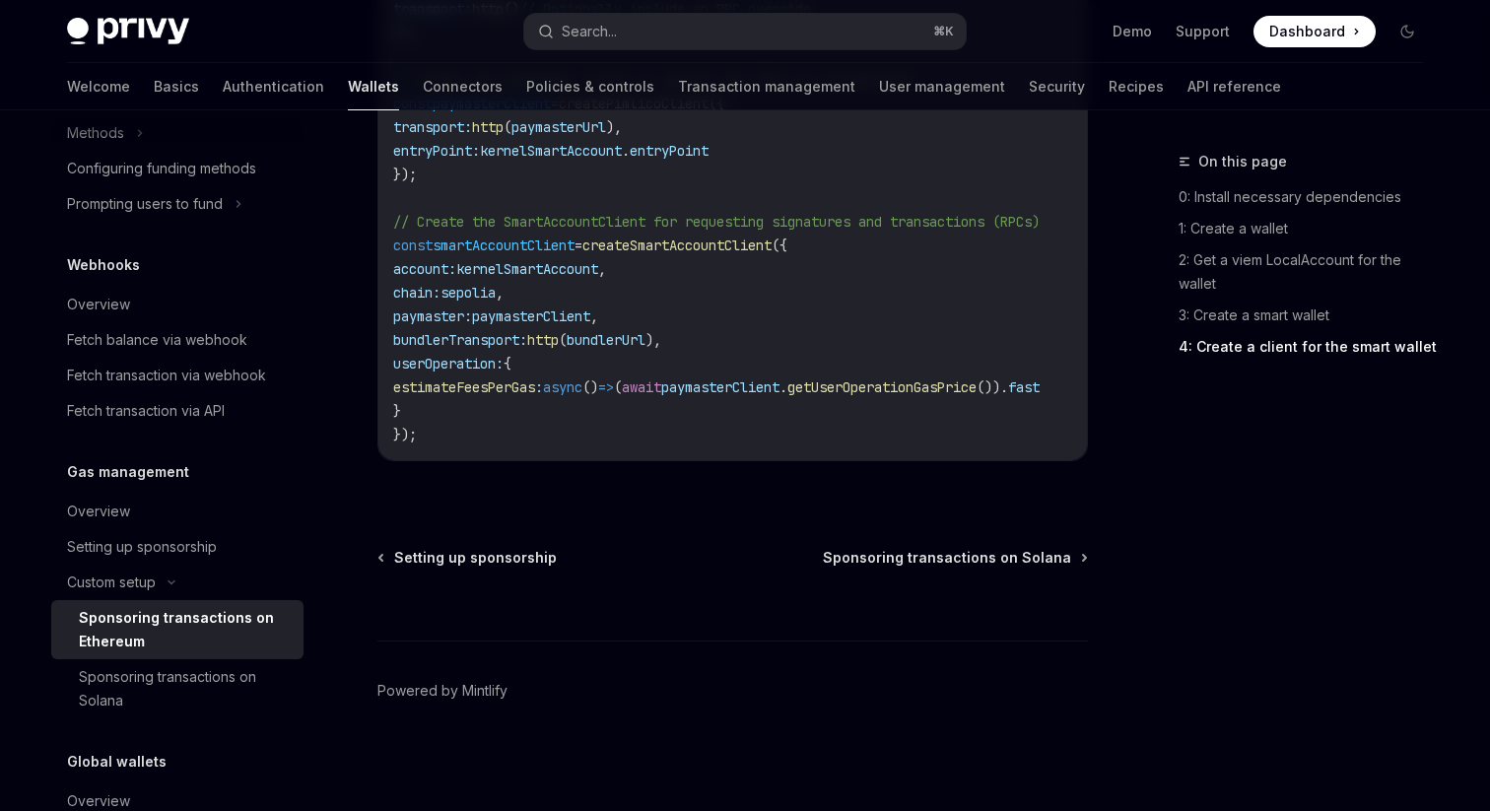
scroll to position [1000, 0]
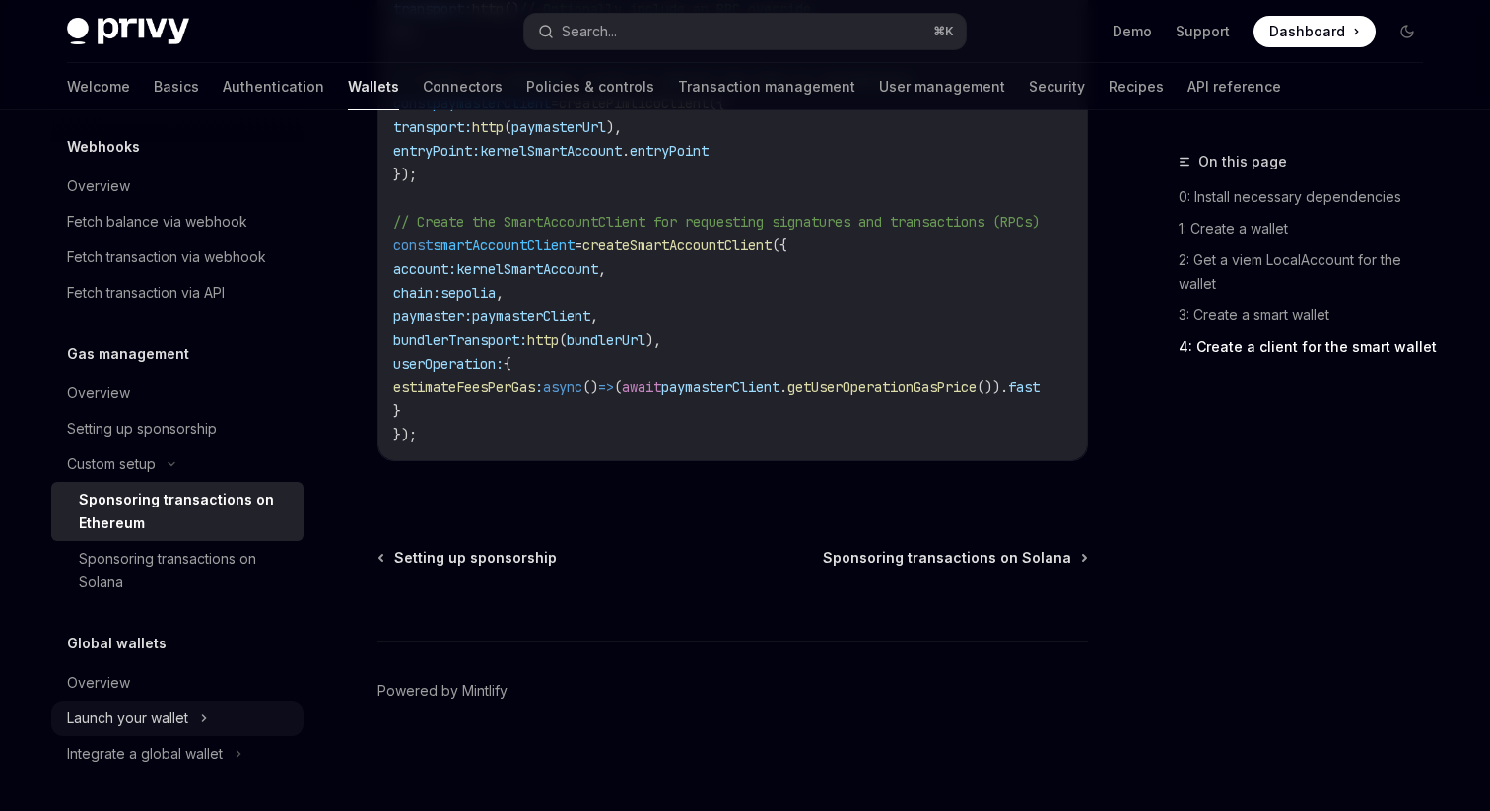
click at [172, 718] on div "Launch your wallet" at bounding box center [127, 719] width 121 height 24
type textarea "*"
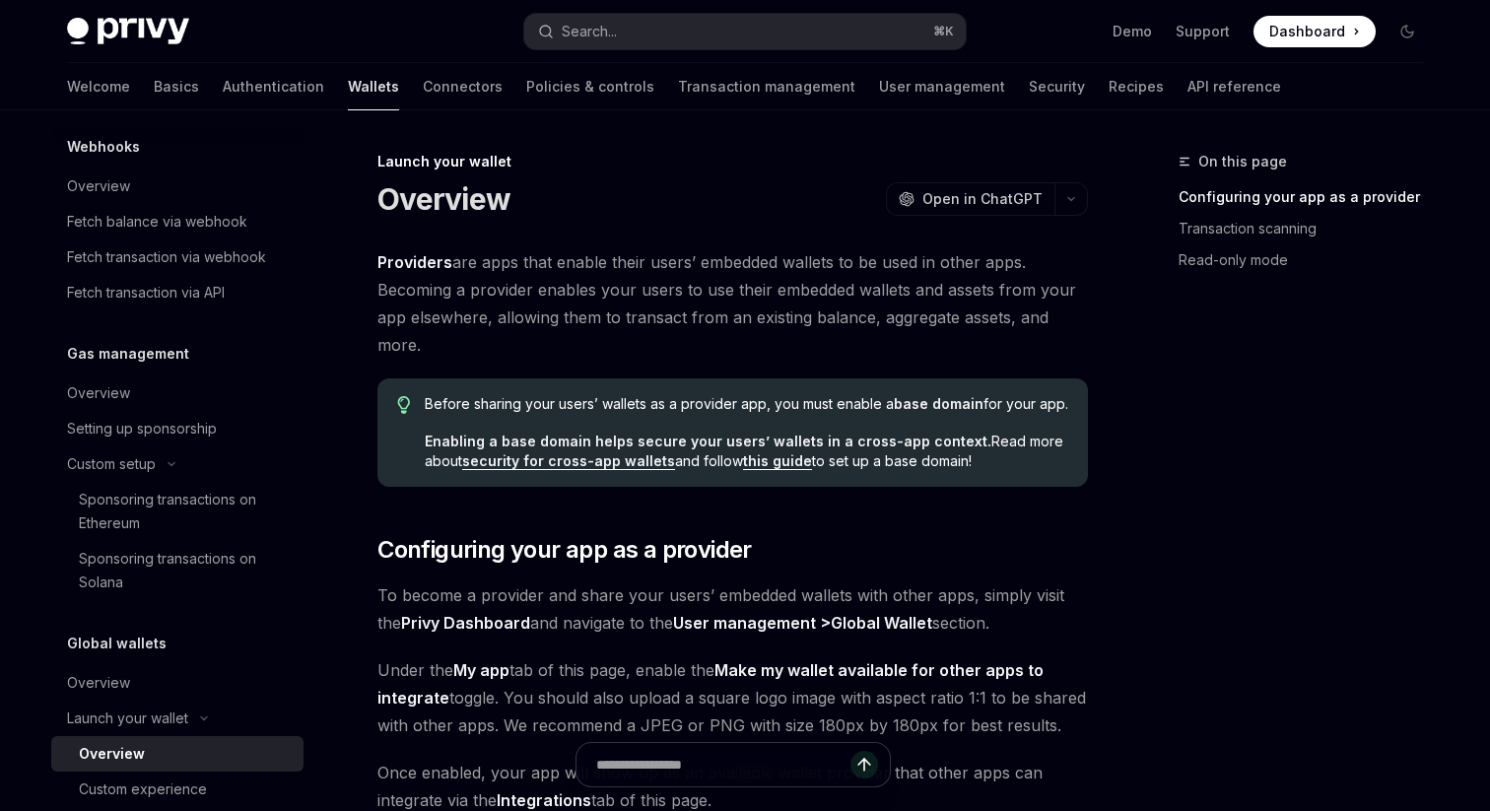
scroll to position [1071, 0]
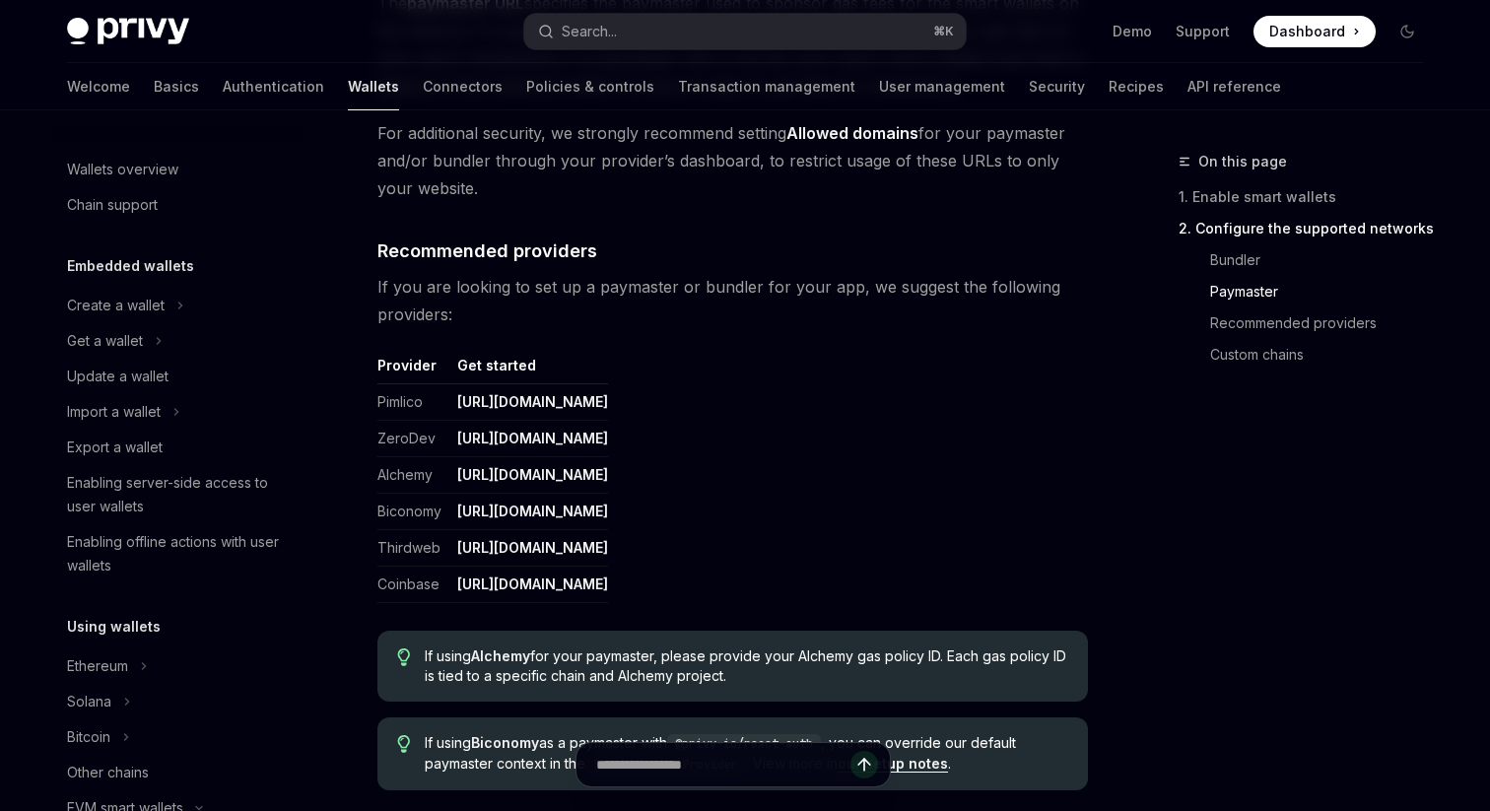
scroll to position [453, 0]
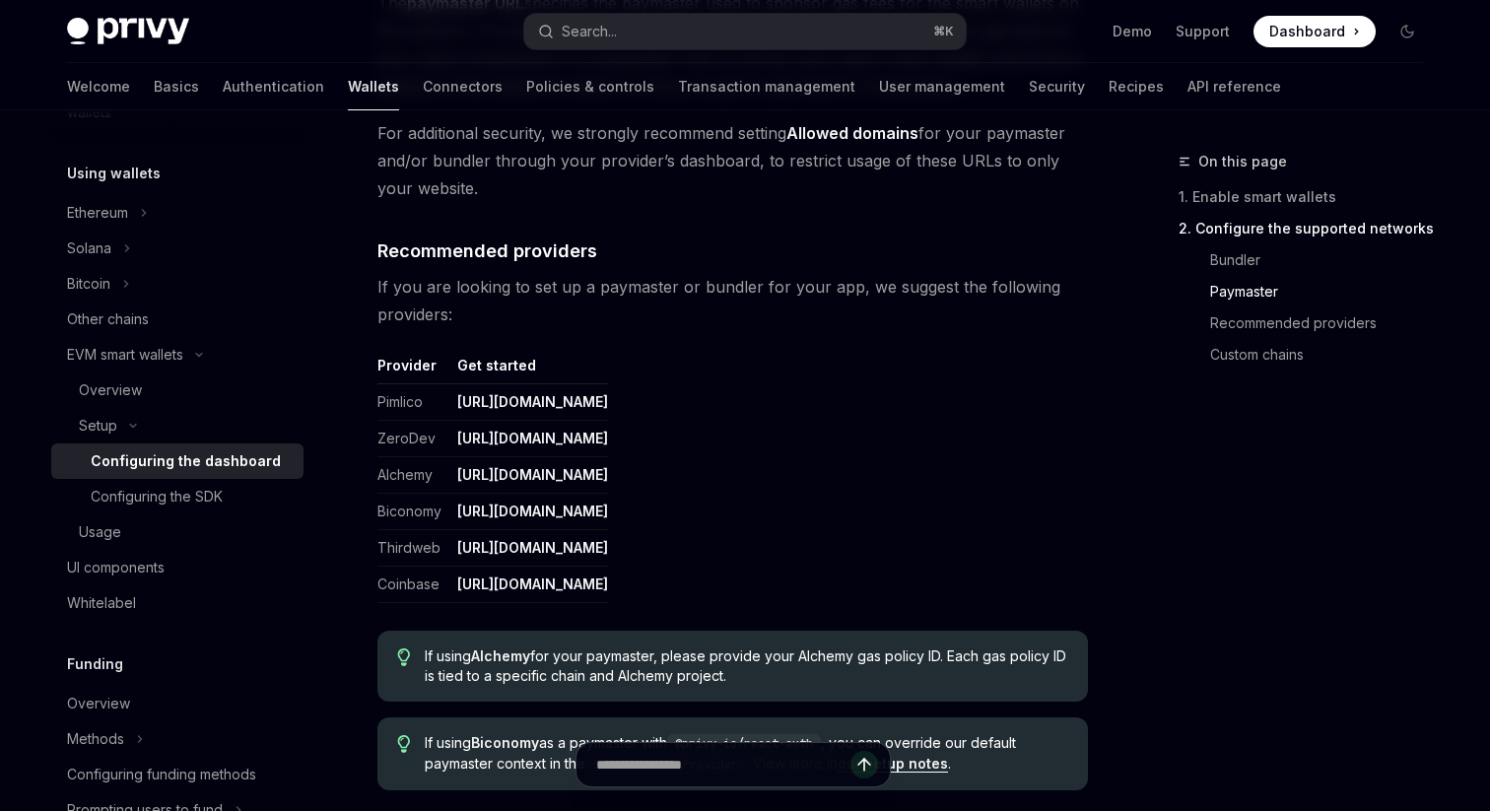
click at [544, 583] on link "[URL][DOMAIN_NAME]" at bounding box center [532, 585] width 151 height 18
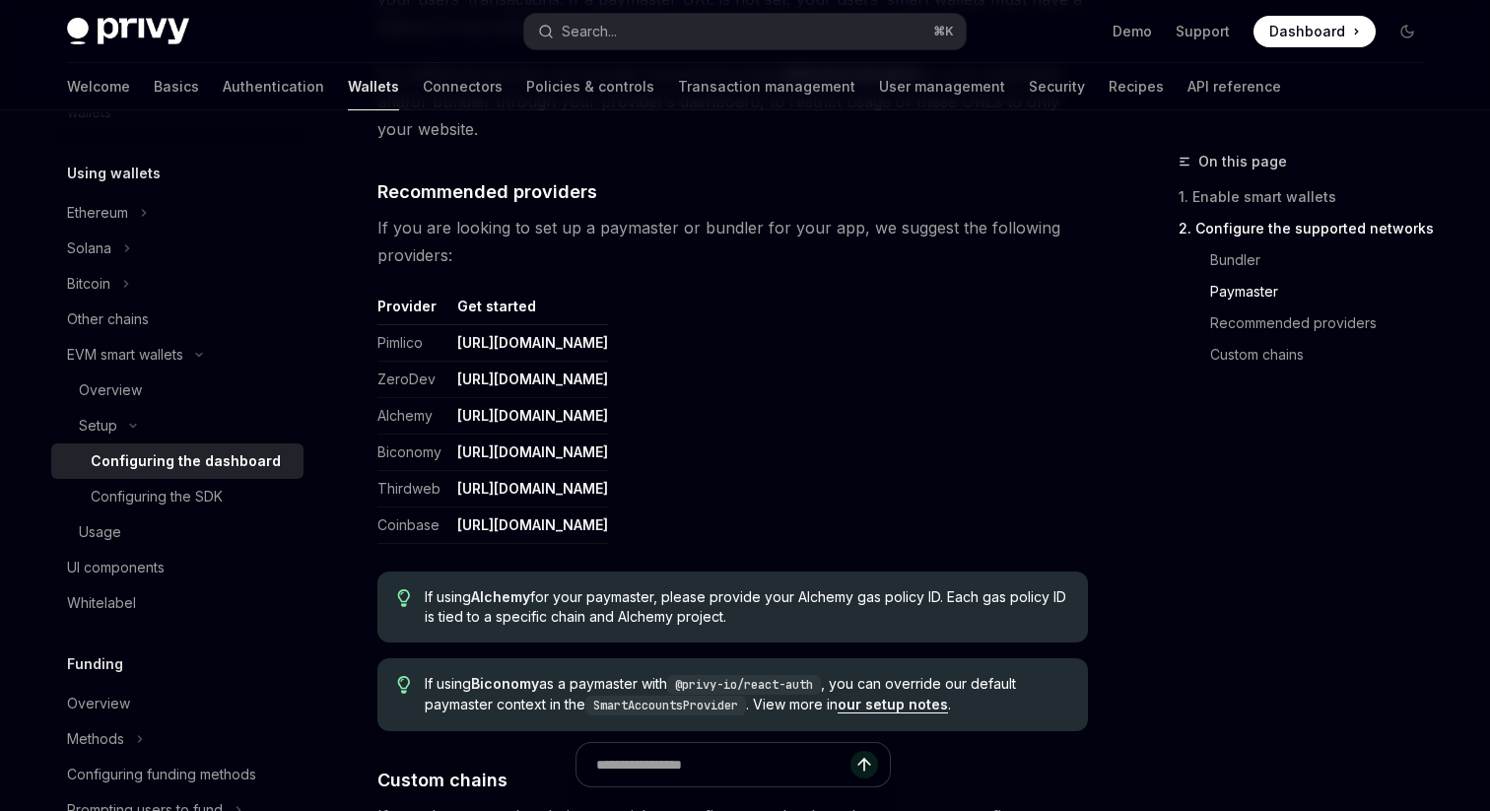
scroll to position [2277, 0]
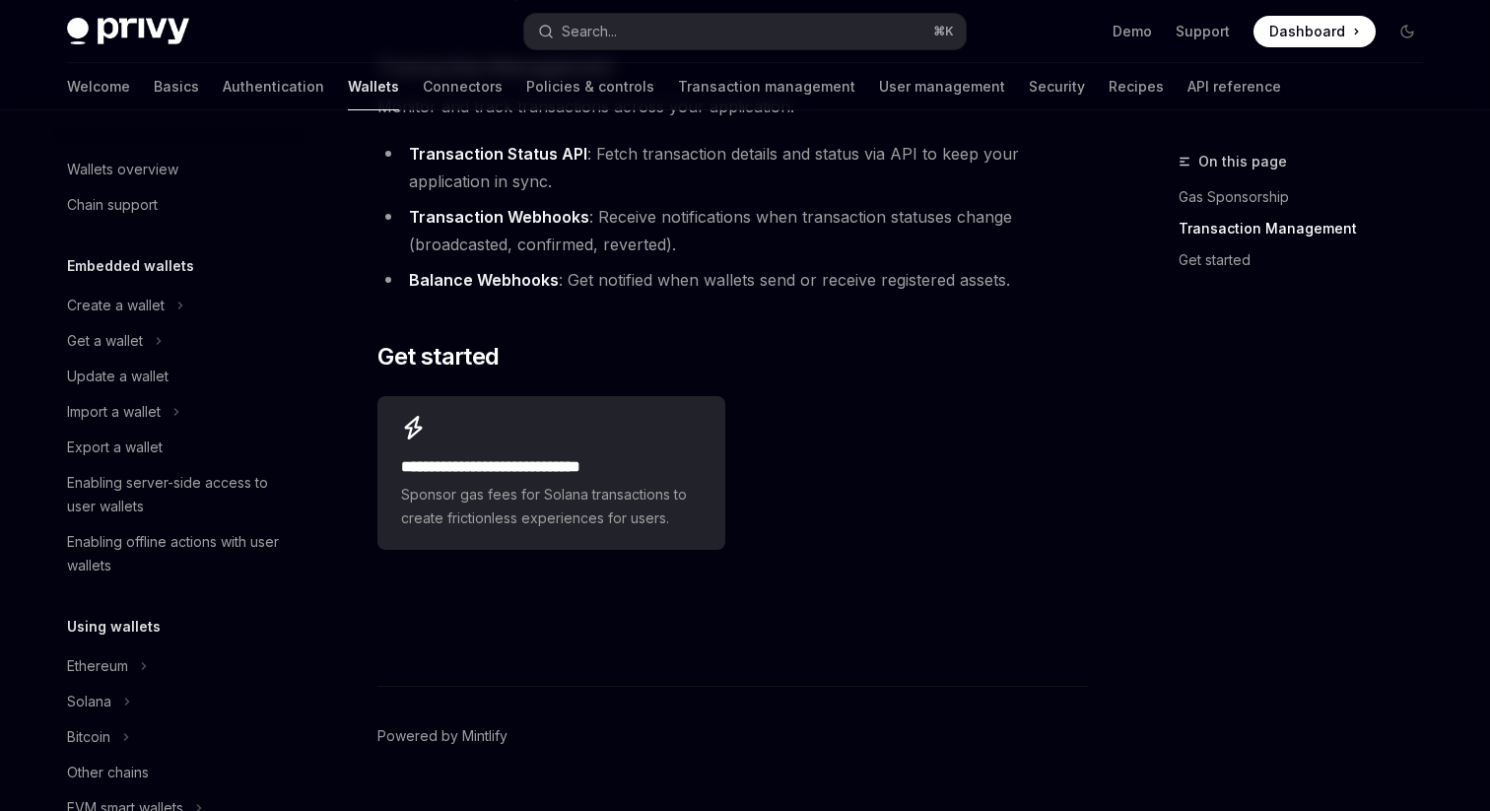
scroll to position [590, 0]
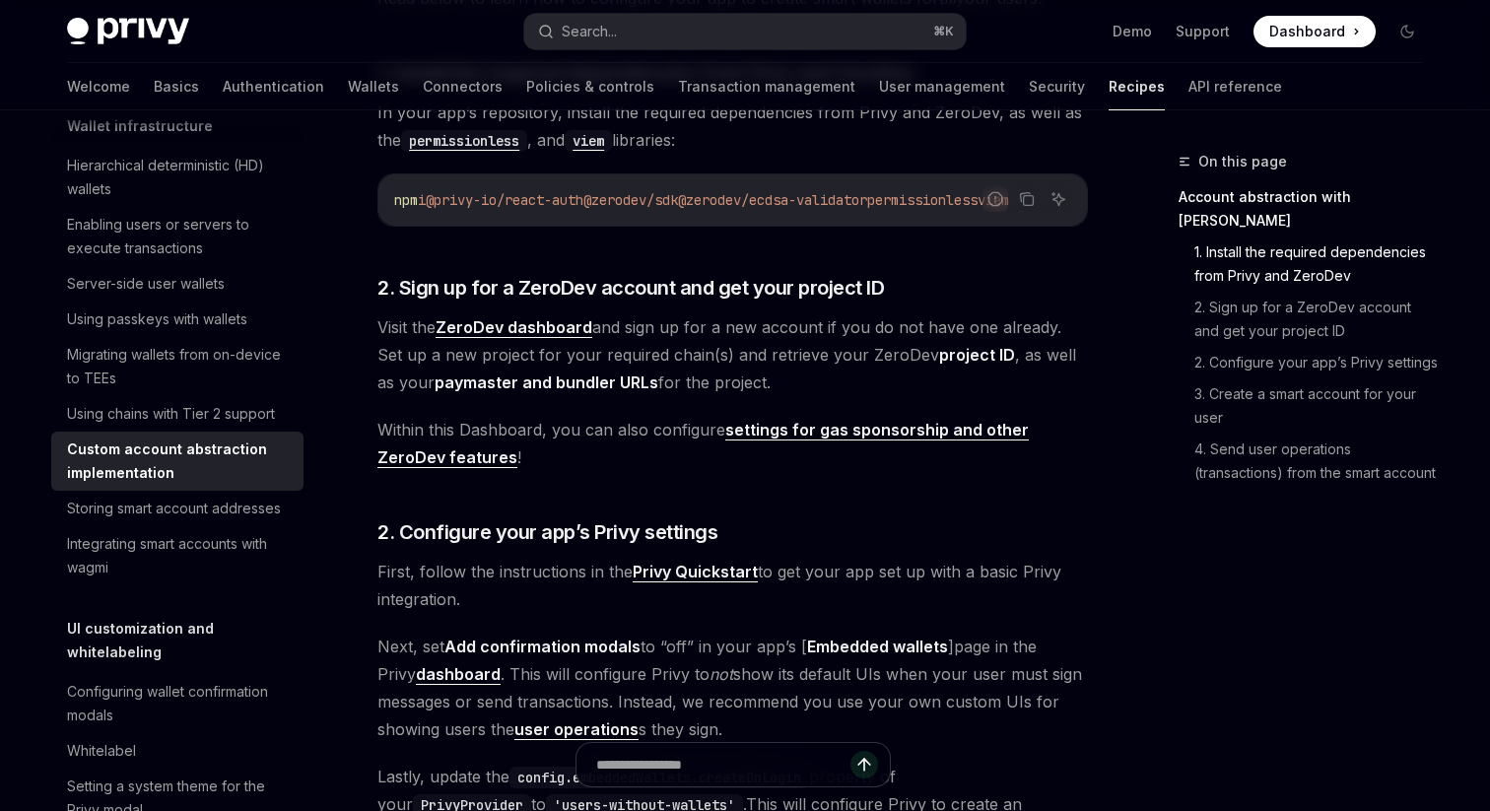
scroll to position [735, 0]
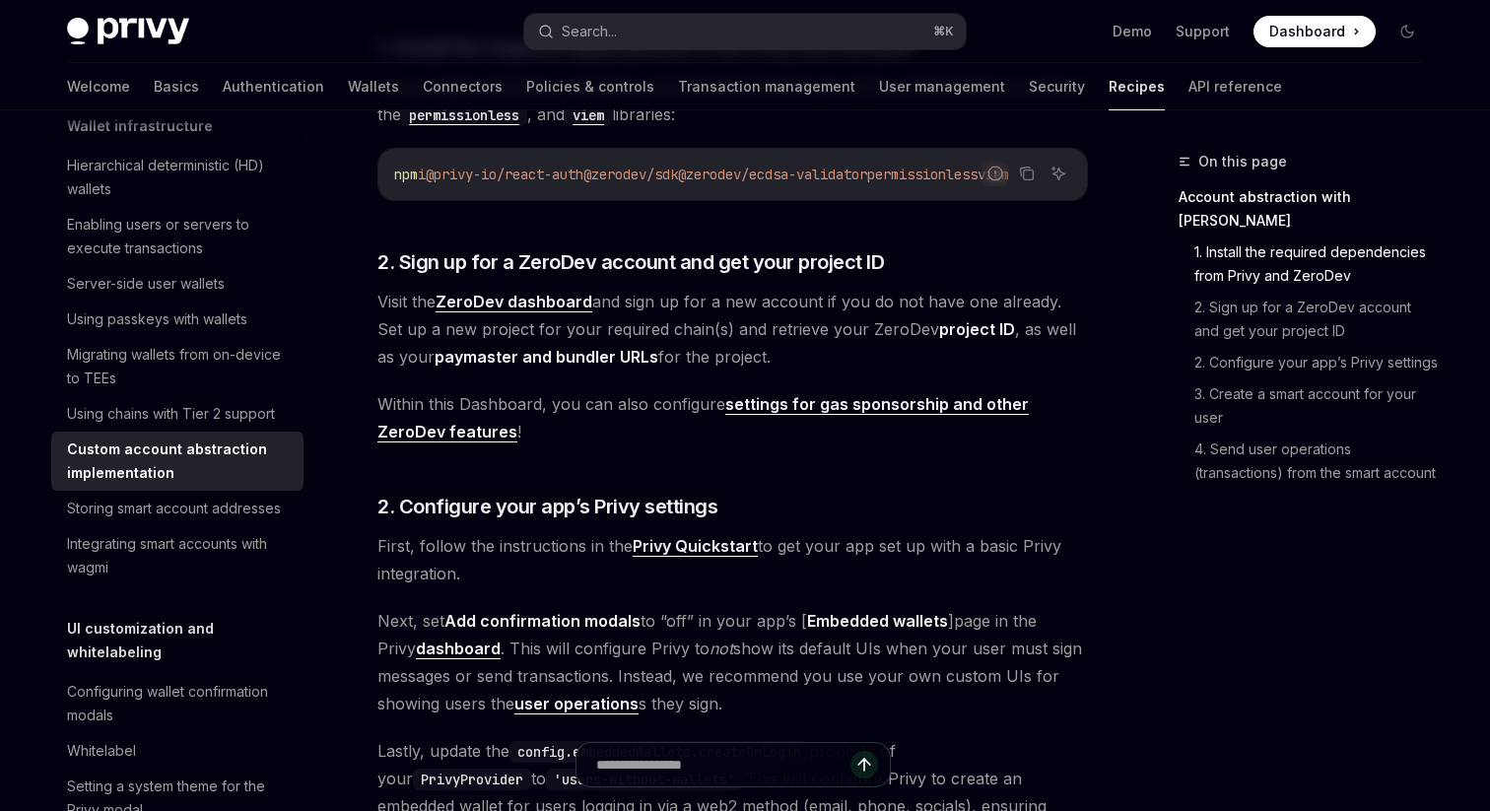
click at [800, 408] on link "settings for gas sponsorship and other ZeroDev features" at bounding box center [702, 418] width 651 height 48
click at [918, 419] on link "settings for gas sponsorship and other ZeroDev features" at bounding box center [702, 418] width 651 height 48
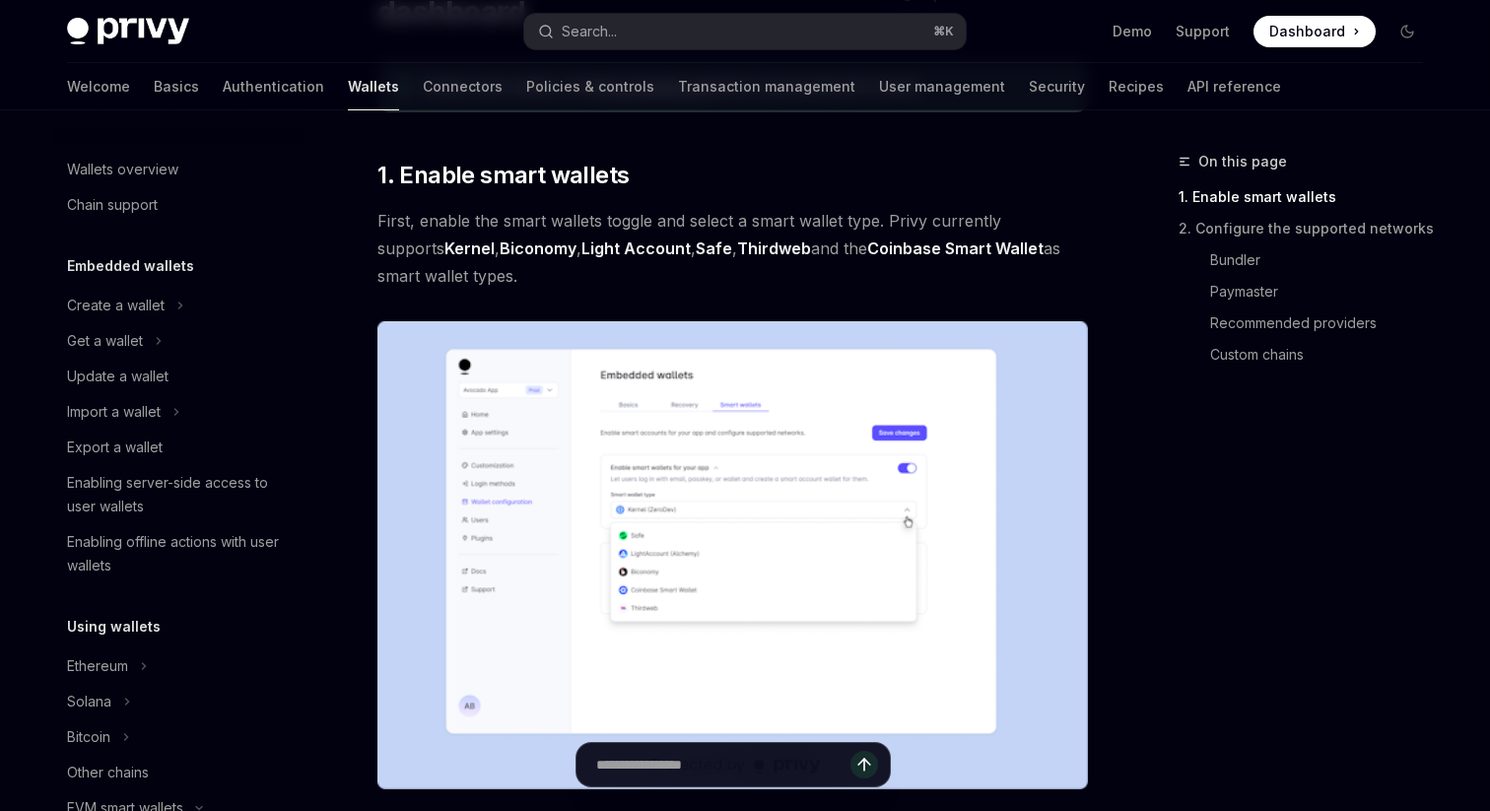
scroll to position [453, 0]
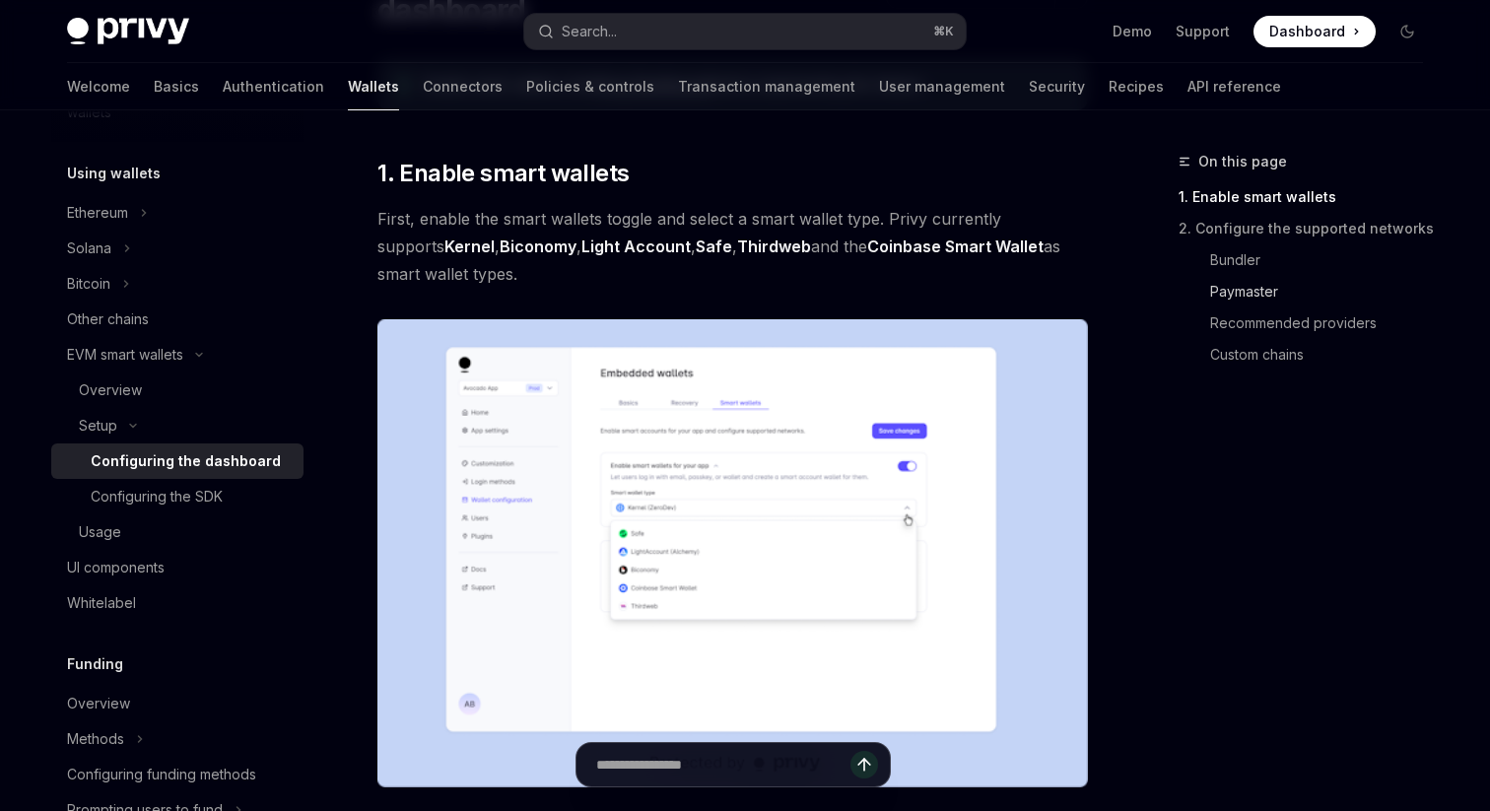
click at [1232, 296] on link "Paymaster" at bounding box center [1324, 292] width 229 height 32
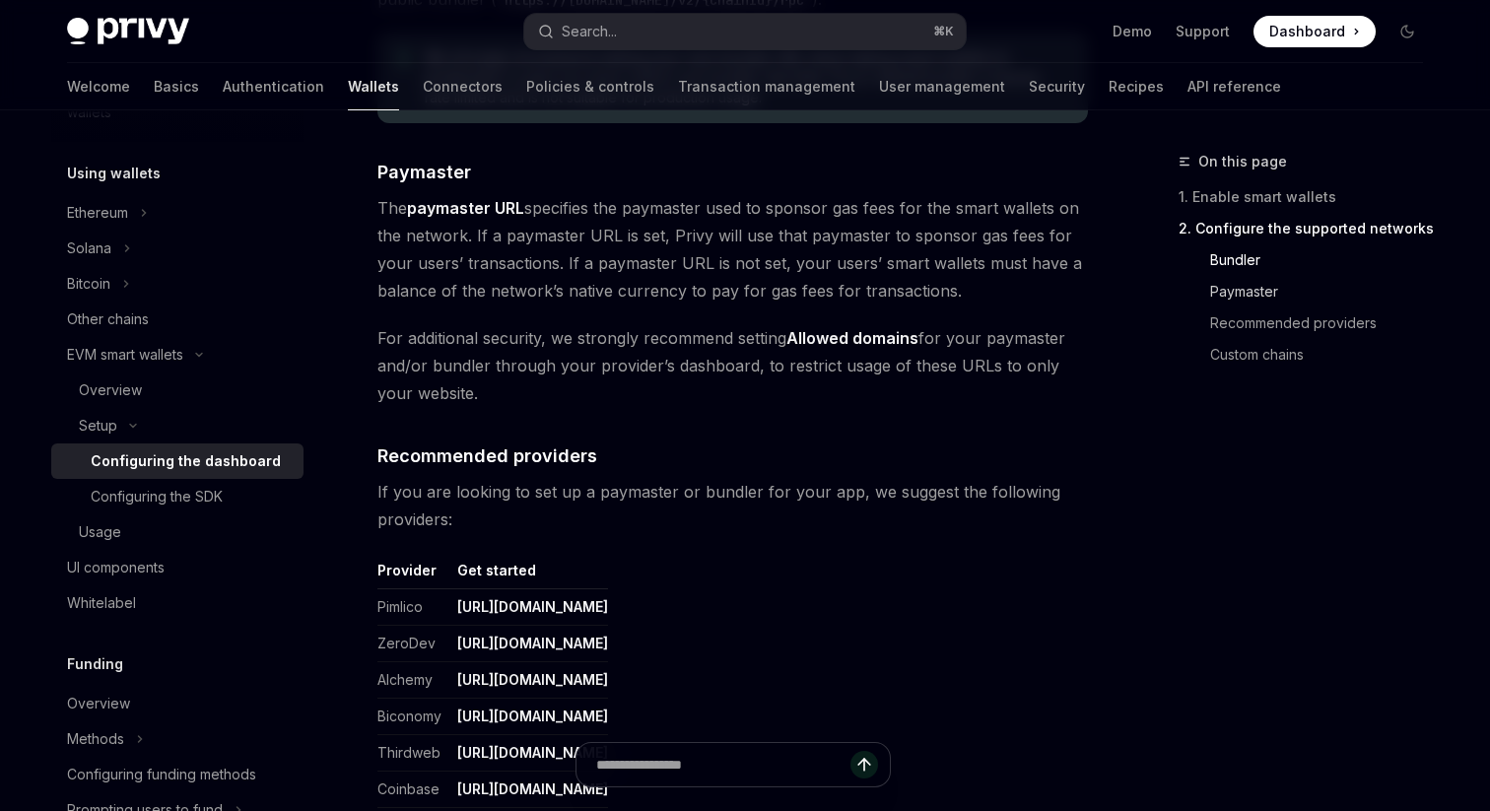
scroll to position [2020, 0]
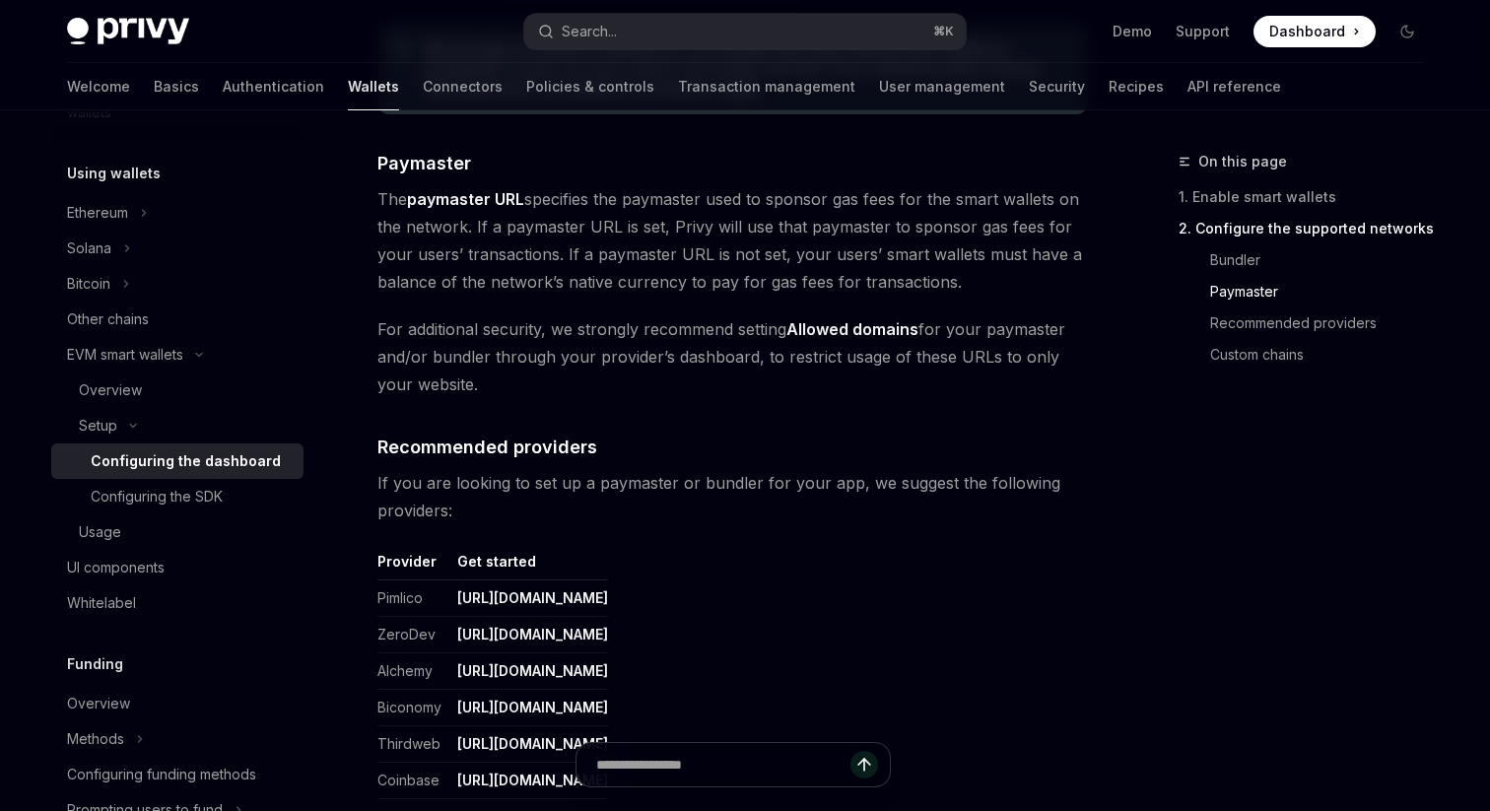
click at [870, 336] on strong "Allowed domains" at bounding box center [852, 329] width 132 height 20
click at [870, 328] on strong "Allowed domains" at bounding box center [852, 329] width 132 height 20
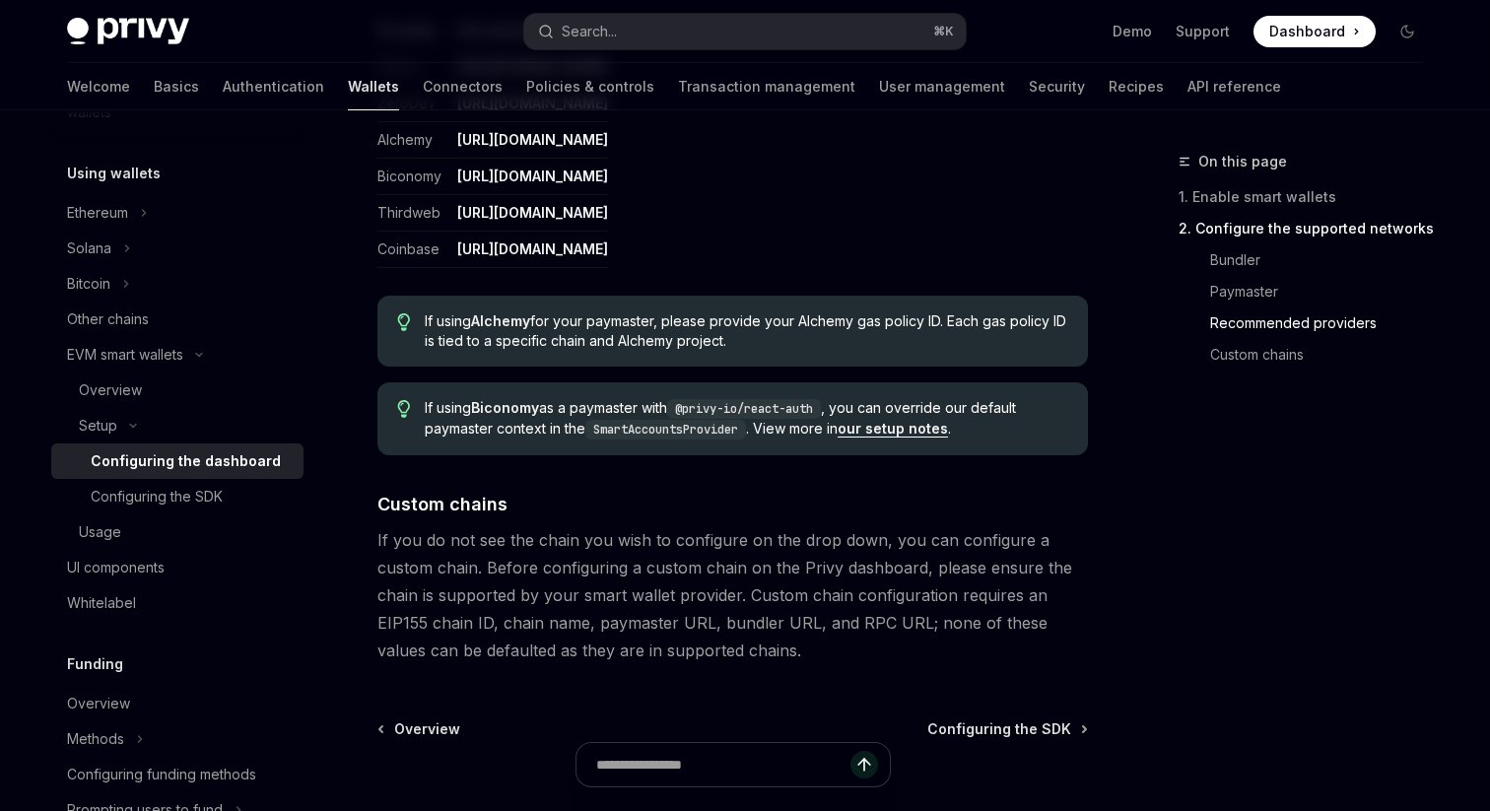
scroll to position [2581, 0]
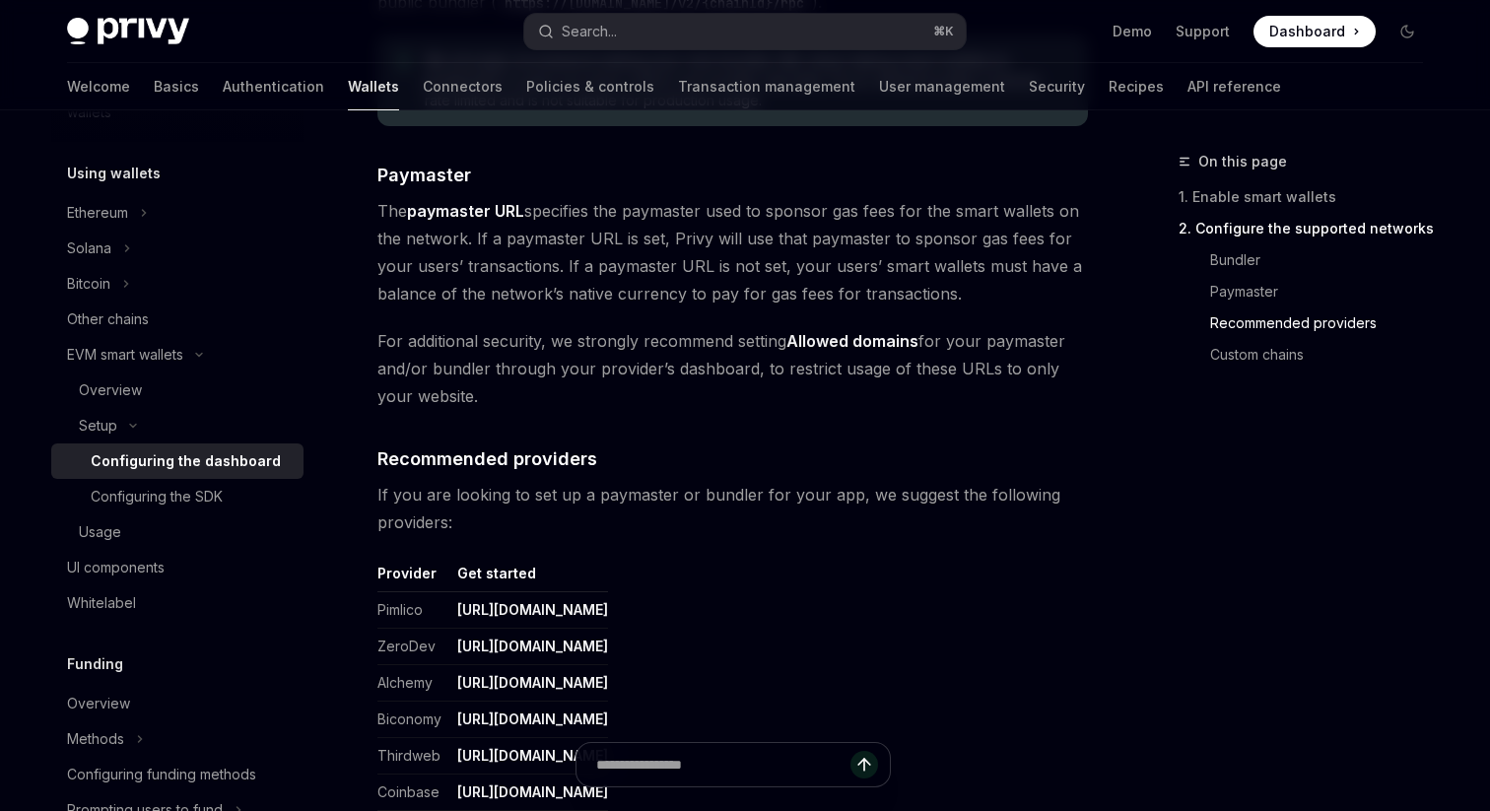
scroll to position [1912, 0]
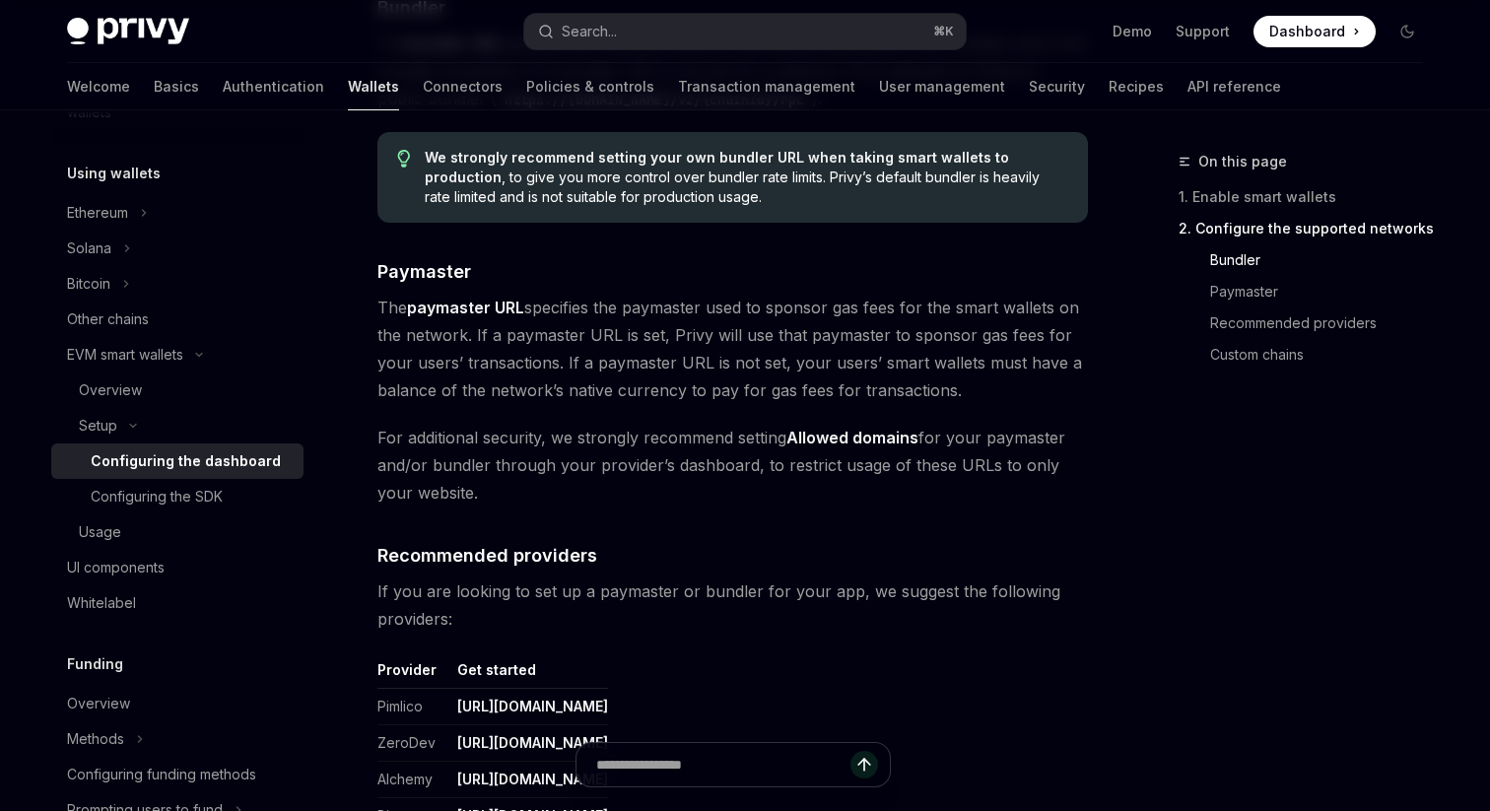
click at [411, 308] on strong "paymaster URL" at bounding box center [465, 308] width 117 height 20
drag, startPoint x: 411, startPoint y: 308, endPoint x: 523, endPoint y: 305, distance: 112.4
click at [524, 306] on strong "paymaster URL" at bounding box center [465, 308] width 117 height 20
copy strong "paymaster URL"
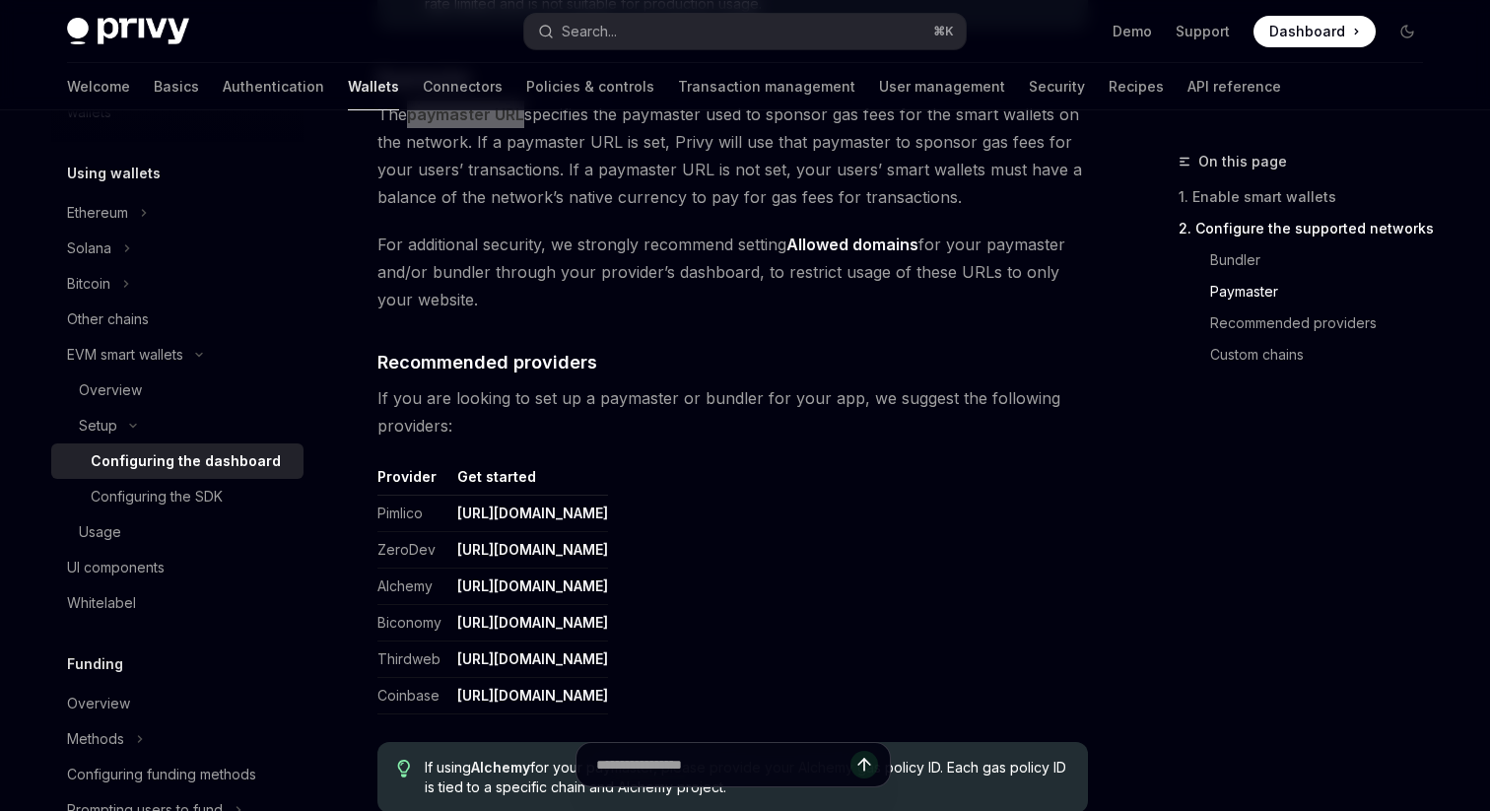
scroll to position [2230, 0]
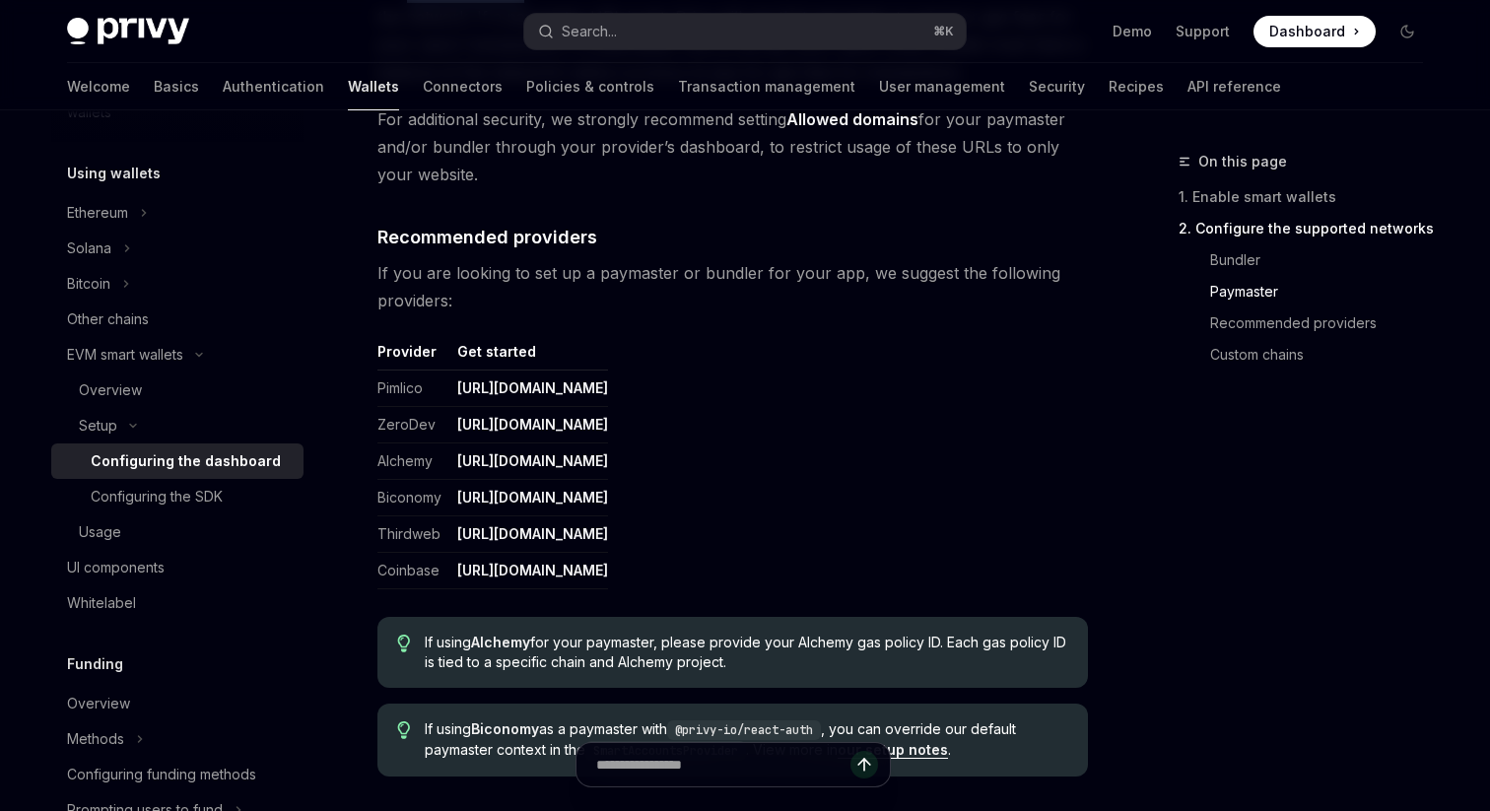
click at [541, 456] on link "[URL][DOMAIN_NAME]" at bounding box center [532, 461] width 151 height 18
click at [598, 388] on link "[URL][DOMAIN_NAME]" at bounding box center [532, 388] width 151 height 18
